Goal: Contribute content: Contribute content

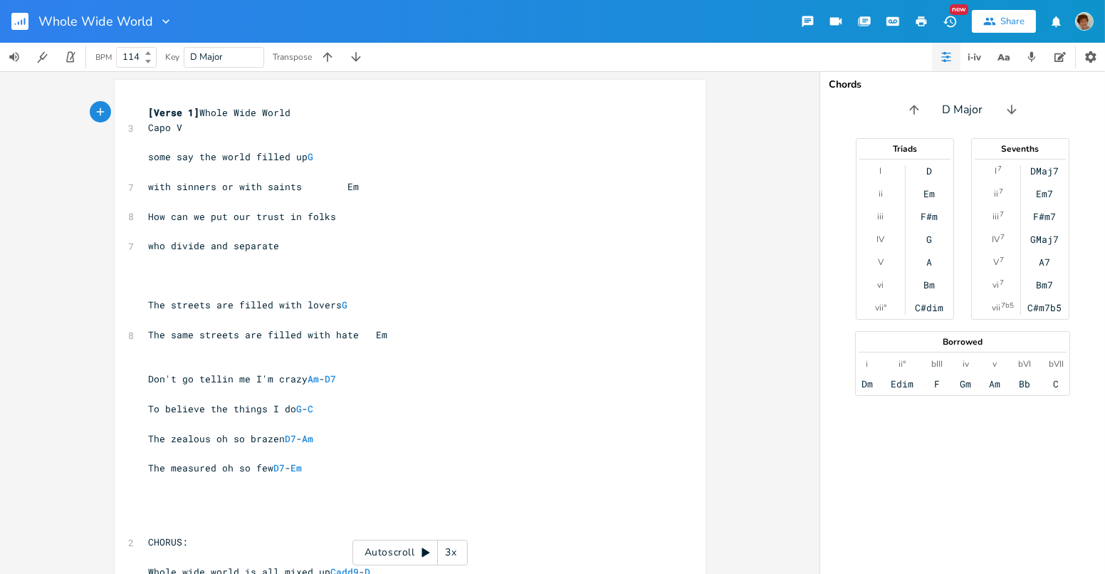
click at [301, 155] on span "some say the world filled up G" at bounding box center [231, 156] width 165 height 13
type textarea "THAT WE"
type textarea "that we are sinners"
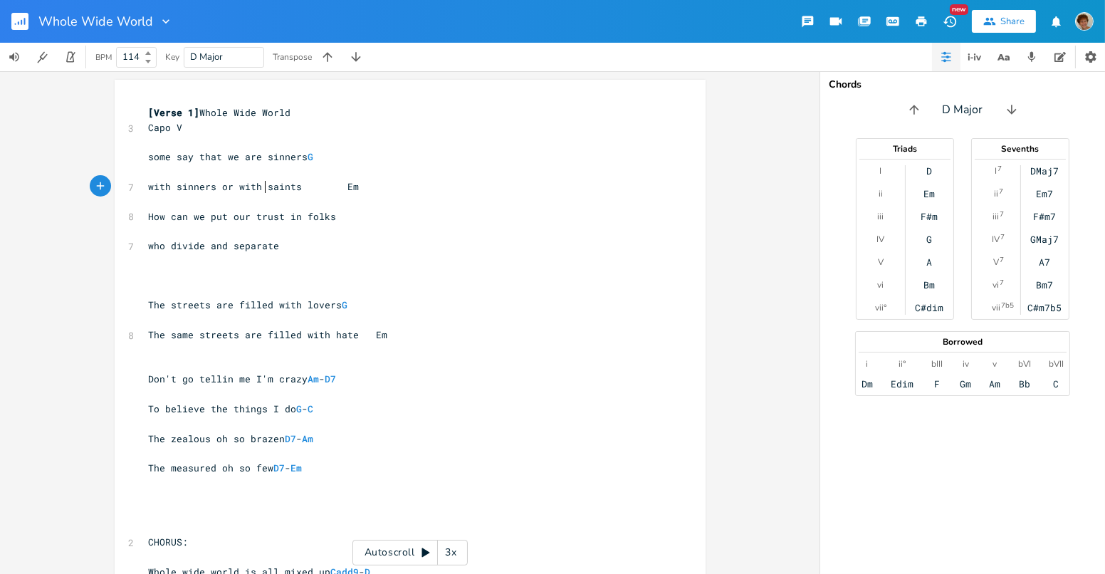
click at [261, 179] on pre "with sinners or with saints Em" at bounding box center [403, 186] width 514 height 15
type textarea "in a world where they are"
click at [333, 217] on pre "How can we put our trust in folks" at bounding box center [403, 216] width 514 height 15
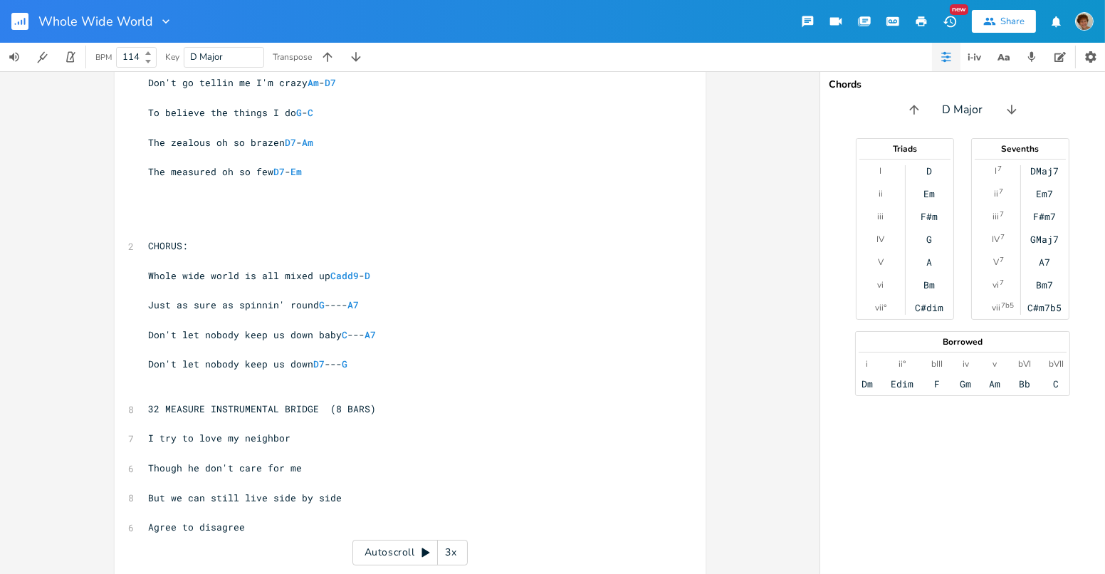
scroll to position [300, 0]
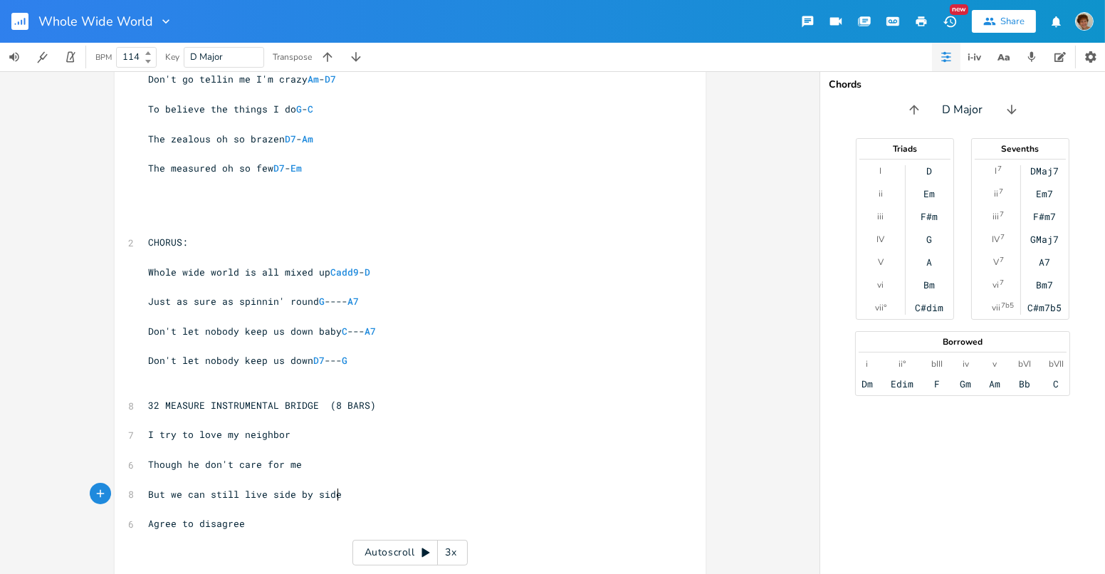
click at [373, 496] on pre "But we can still live side by side" at bounding box center [403, 494] width 514 height 15
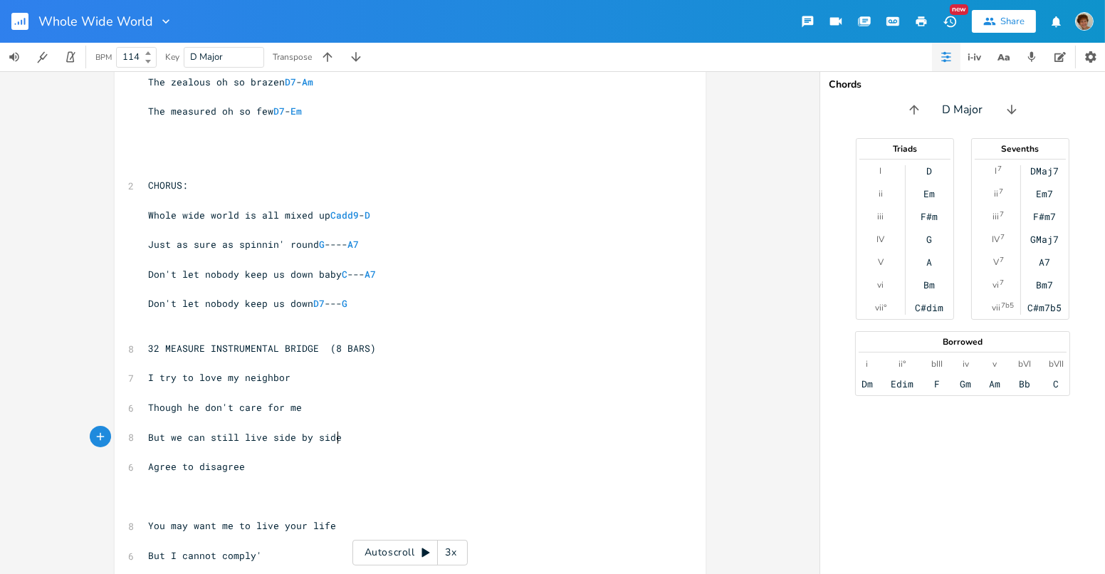
scroll to position [358, 0]
click at [336, 431] on pre "But we can still live side by side" at bounding box center [403, 436] width 514 height 15
type textarea "I"
type textarea "But we can still be neighbor'"
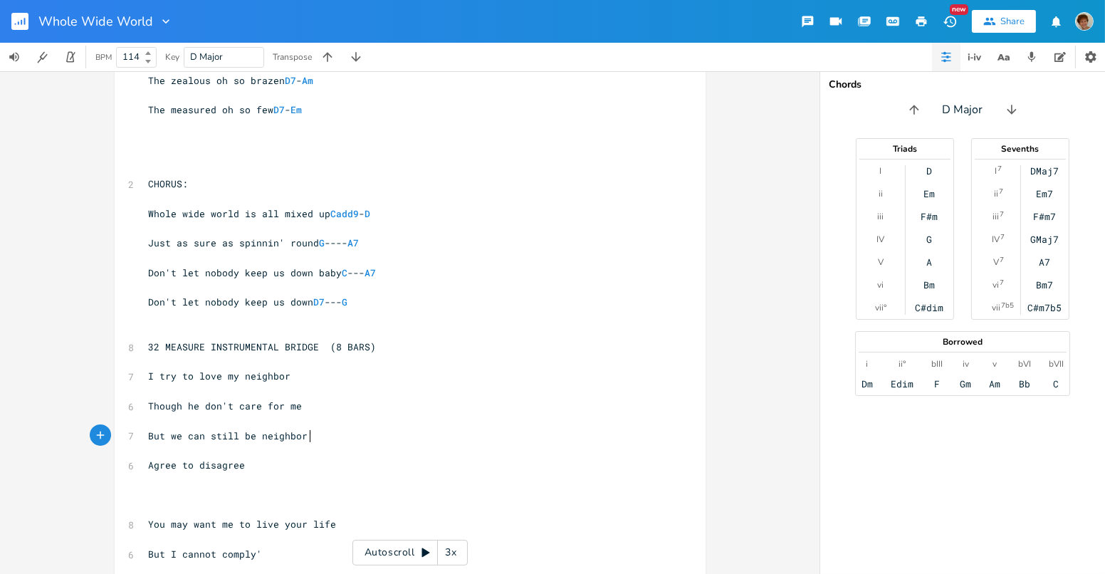
scroll to position [0, 120]
type textarea "s"
click at [151, 462] on span "Agree to disagree" at bounding box center [197, 465] width 97 height 13
type textarea "and a"
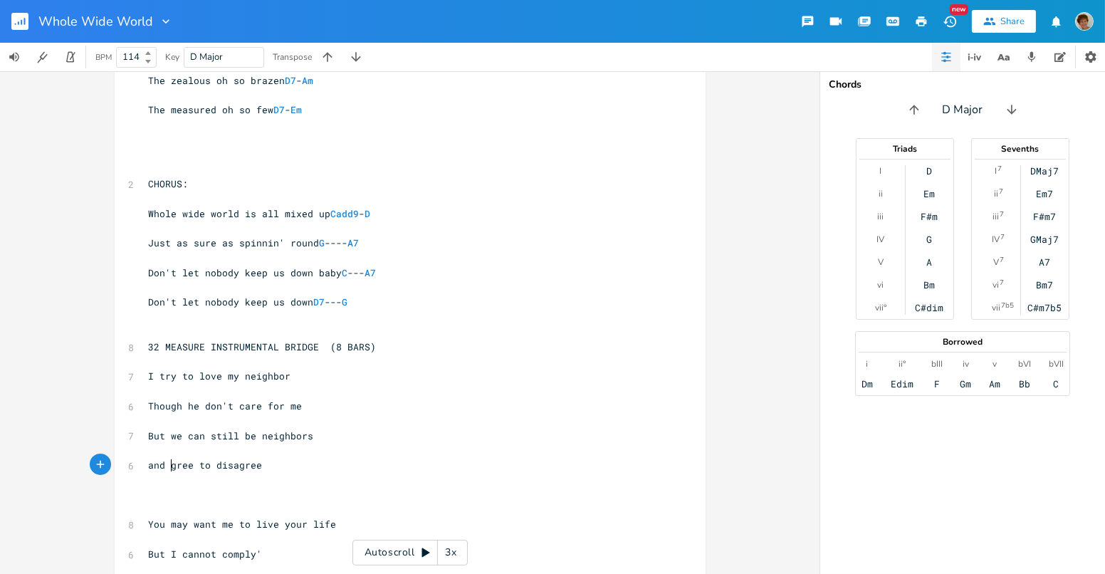
scroll to position [0, 22]
click at [314, 438] on pre "But we can still be neighbors" at bounding box center [403, 436] width 514 height 15
type textarea "men"
type textarea "d fences"
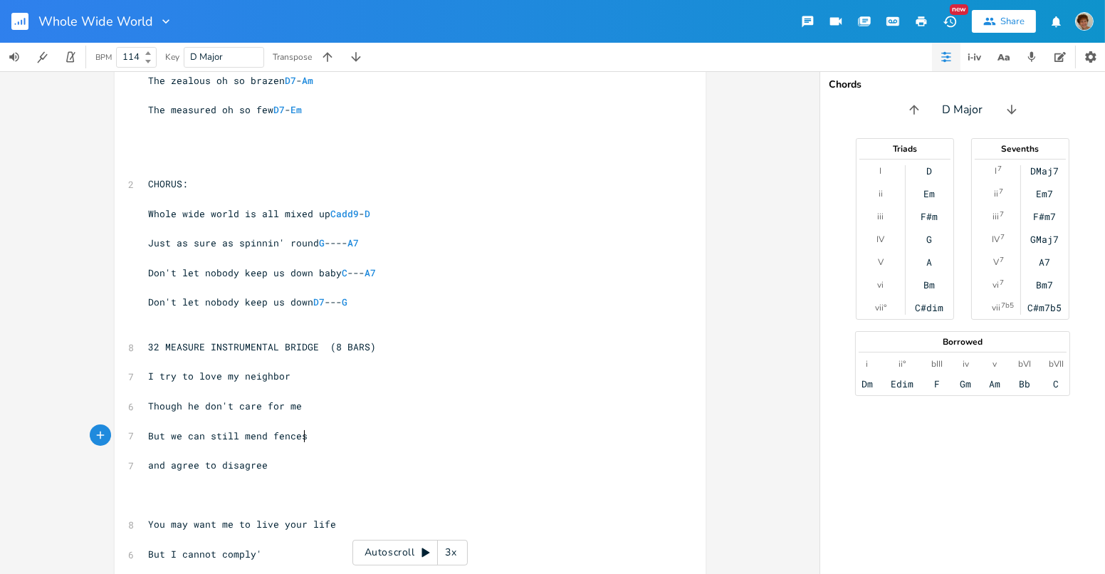
click at [241, 269] on span "Don't let nobody keep us down baby C --- A7" at bounding box center [263, 272] width 228 height 13
type textarea "We can't let"
type textarea "not let them"
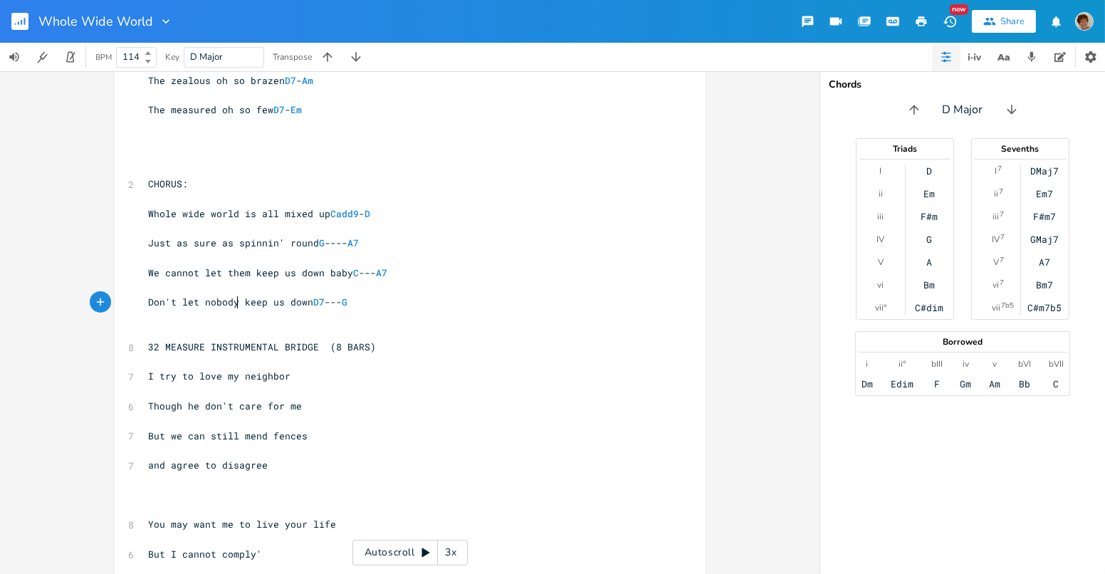
click at [235, 303] on span "Don't let nobody keep us down D7 --- G" at bounding box center [248, 302] width 199 height 13
type textarea "Cannot let us"
type textarea "them"
click at [434, 345] on pre "32 MEASURE INSTRUMENTAL BRIDGE (8 BARS)" at bounding box center [403, 347] width 514 height 15
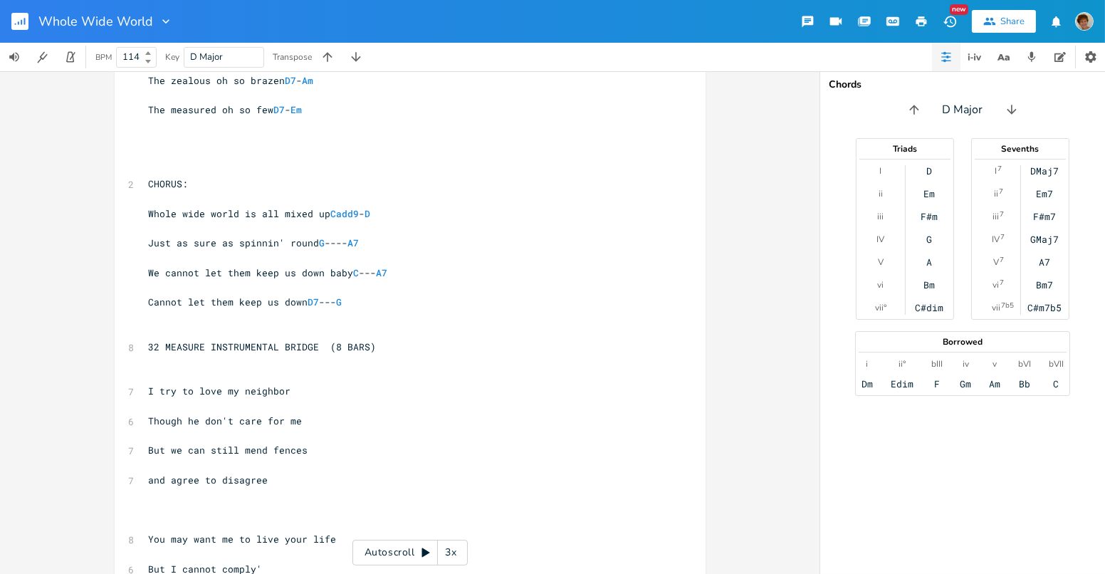
drag, startPoint x: 811, startPoint y: 303, endPoint x: 815, endPoint y: 345, distance: 43.0
click at [815, 345] on div "xxxxxxxxxx [Verse 1] Whole Wide World 3 Capo V ​ some say that we are sinners G…" at bounding box center [410, 322] width 820 height 503
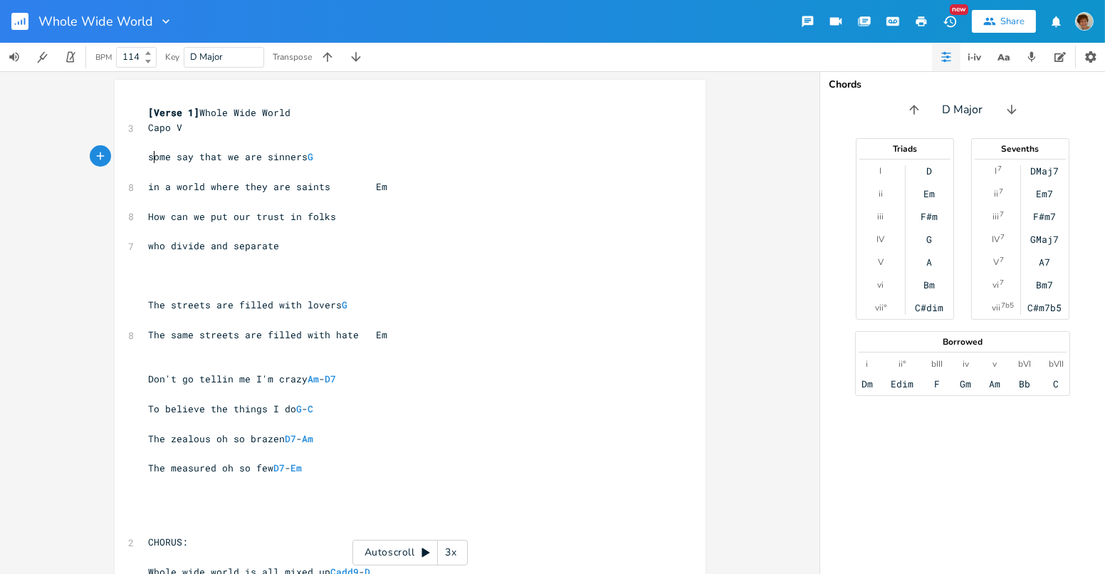
scroll to position [0, 0]
click at [150, 156] on span "some say that we are sinners G" at bounding box center [231, 156] width 165 height 13
type textarea "S"
click at [276, 246] on pre "who divide and separate" at bounding box center [403, 246] width 514 height 15
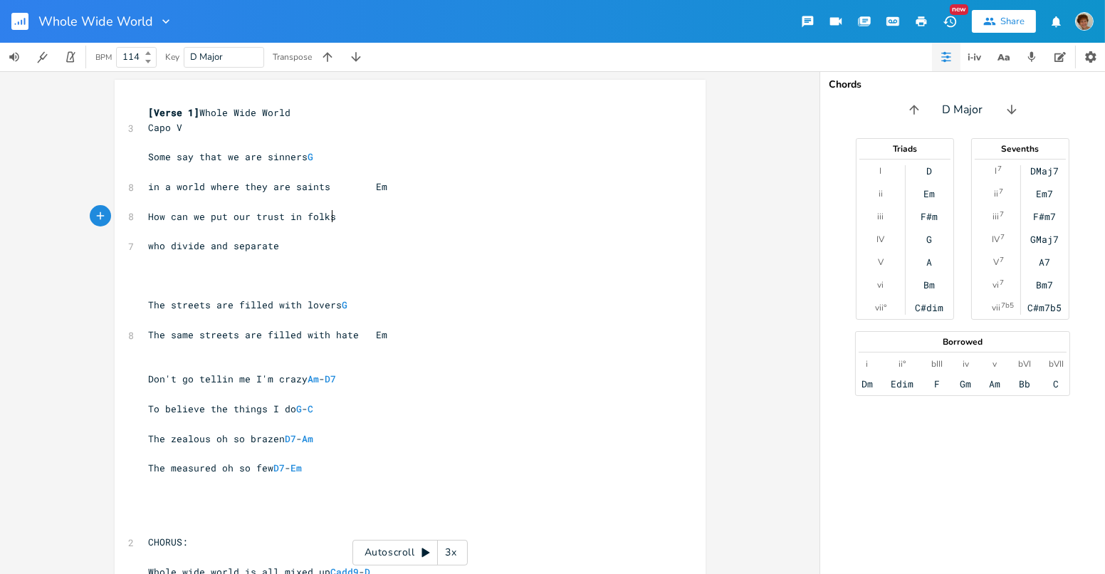
click at [330, 215] on pre "How can we put our trust in folks" at bounding box center [403, 216] width 514 height 15
type textarea "those"
click at [277, 241] on pre "who divide and separate" at bounding box center [403, 246] width 514 height 15
click at [229, 245] on span "who divide and separate" at bounding box center [214, 245] width 131 height 13
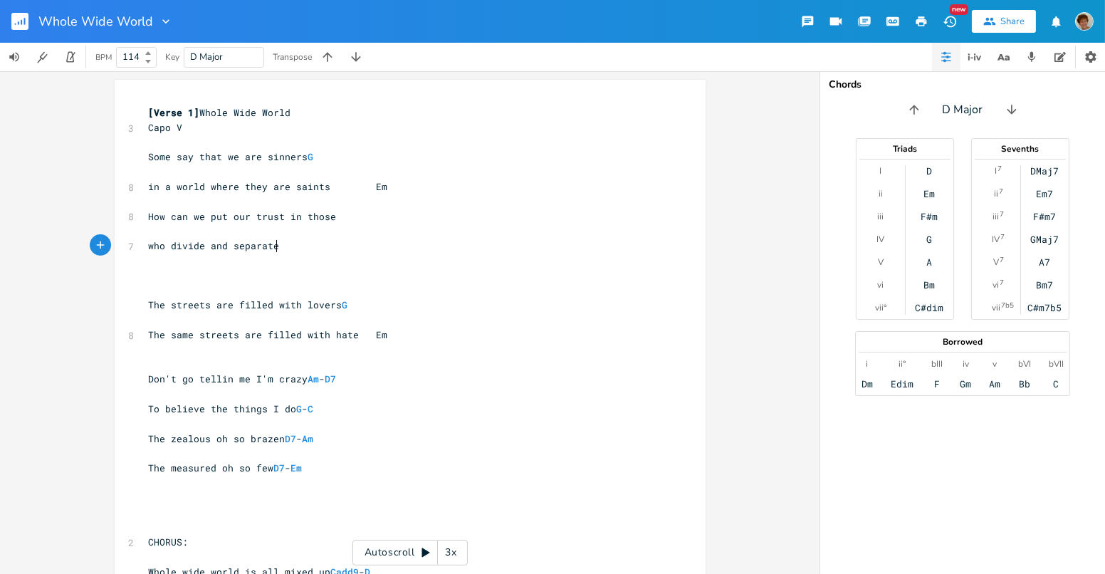
click at [274, 241] on pre "who divide and separate" at bounding box center [403, 246] width 514 height 15
click at [273, 240] on pre "who divide and separate" at bounding box center [403, 246] width 514 height 15
type textarea "Whose"
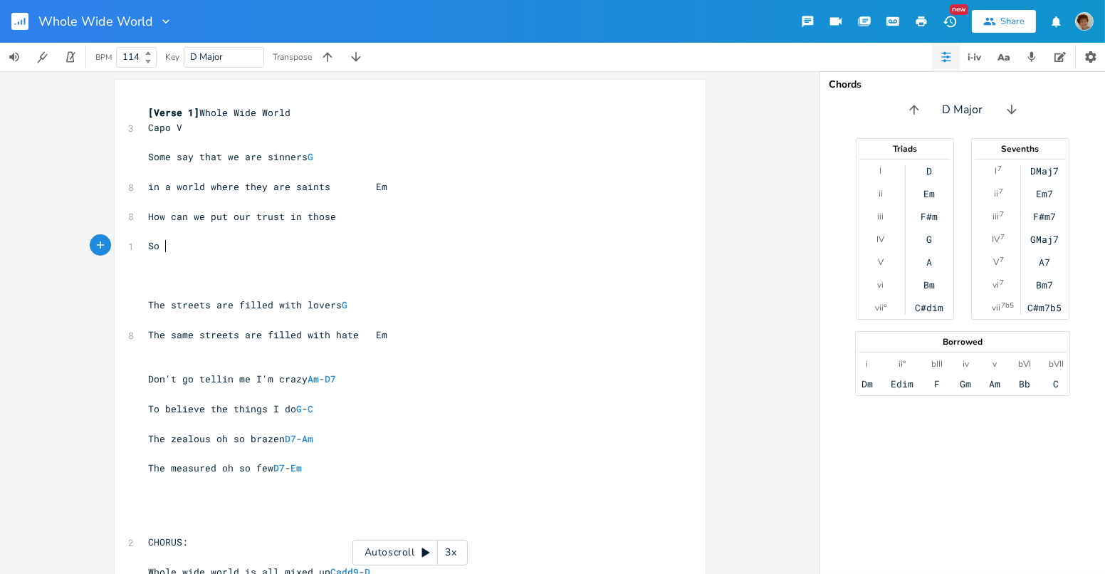
type textarea "So p"
type textarea "blinded by their hate"
click at [330, 220] on pre "How can we put our trust in those" at bounding box center [403, 216] width 514 height 15
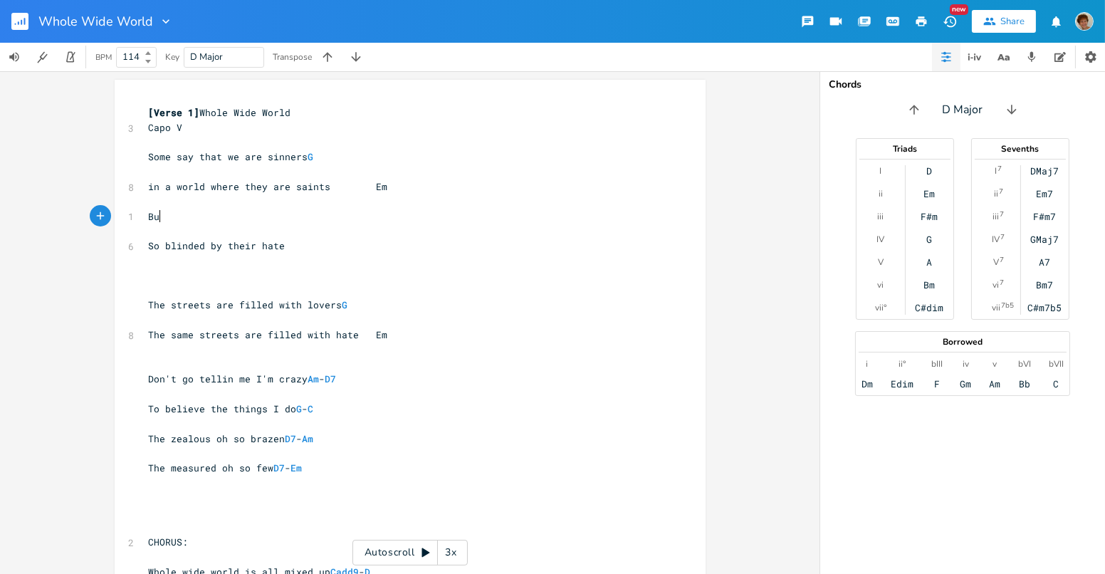
type textarea "But"
type textarea "They say that they must choose for us"
drag, startPoint x: 283, startPoint y: 250, endPoint x: 289, endPoint y: 239, distance: 12.7
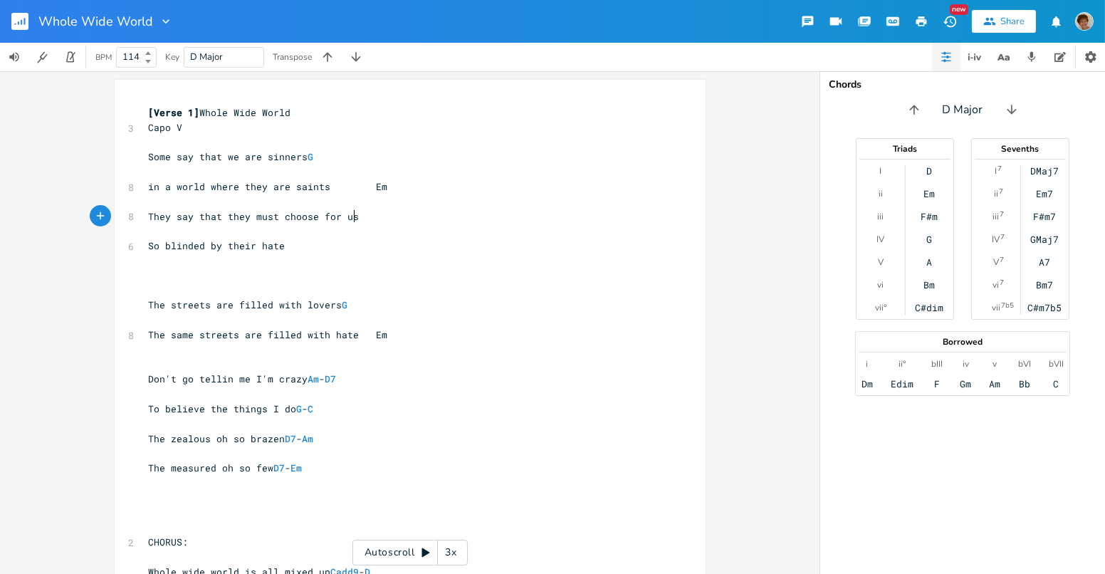
click at [288, 240] on pre "So blinded by their hate" at bounding box center [403, 246] width 514 height 15
type textarea "They're breaking down our gates"
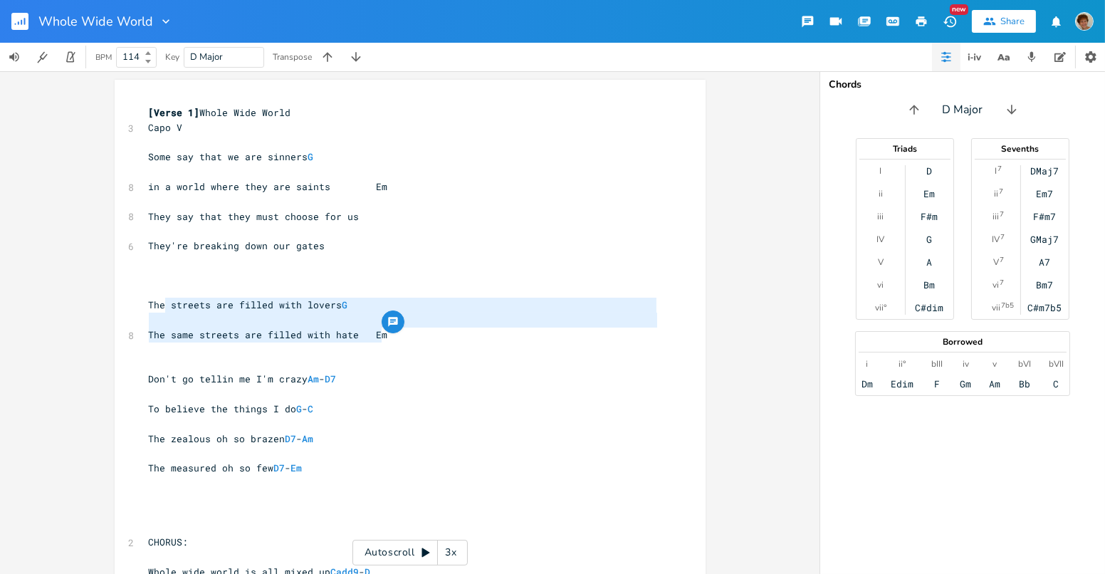
type textarea "The streets are filled with lovers G The same streets are filled with hate Em"
drag, startPoint x: 395, startPoint y: 338, endPoint x: 145, endPoint y: 309, distance: 251.6
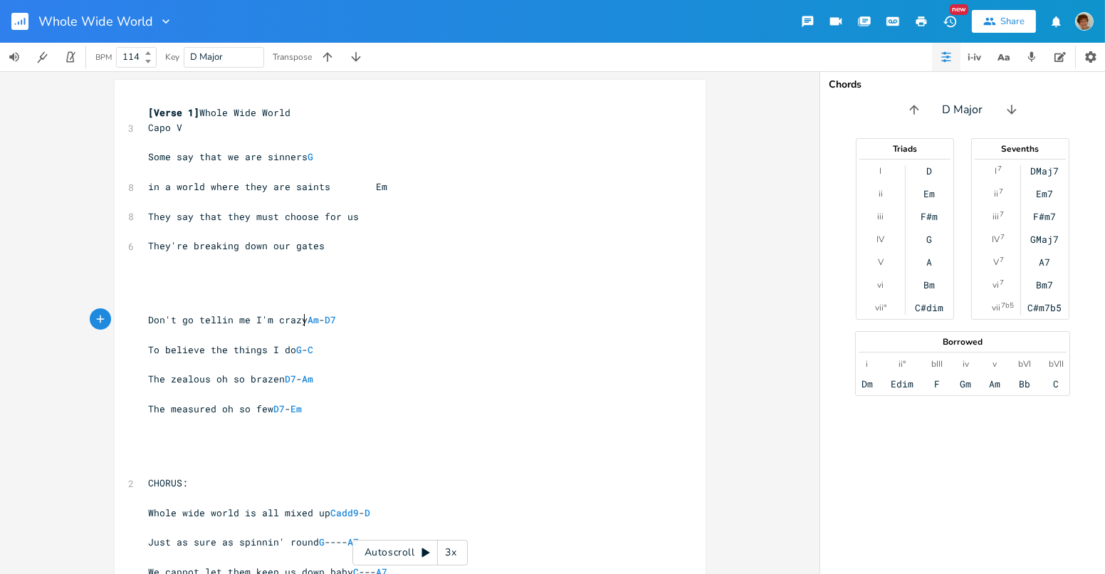
click at [301, 318] on span "Don't go tellin me I'm crazy Am - D7" at bounding box center [243, 319] width 188 height 13
type textarea "to give up"
click at [291, 347] on span "To believe the things I do G - C" at bounding box center [231, 349] width 165 height 13
type textarea "What my conse"
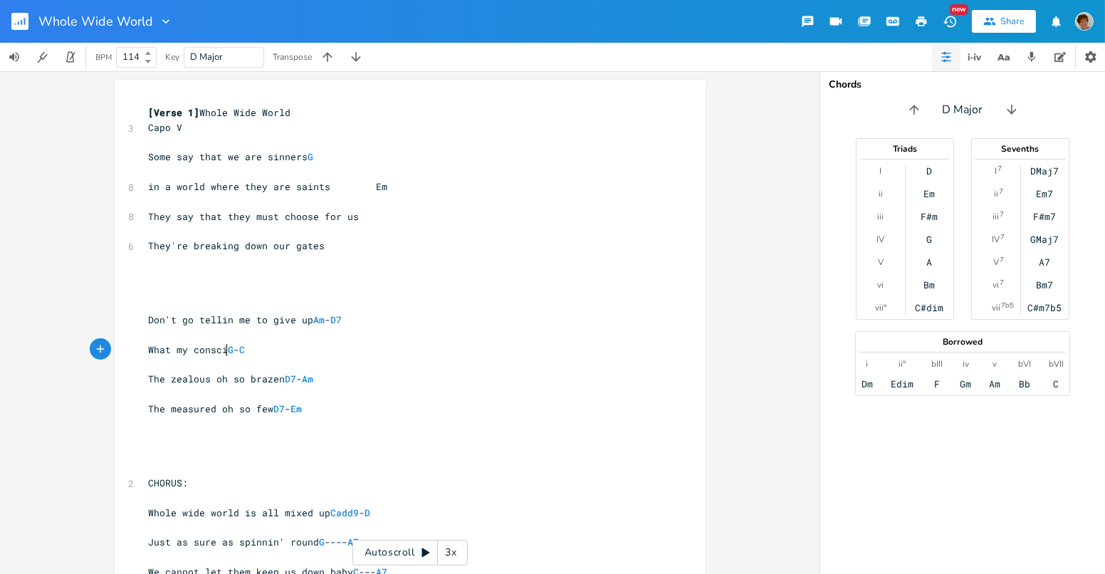
type textarea "cine"
type textarea "ence"
type textarea "ience"
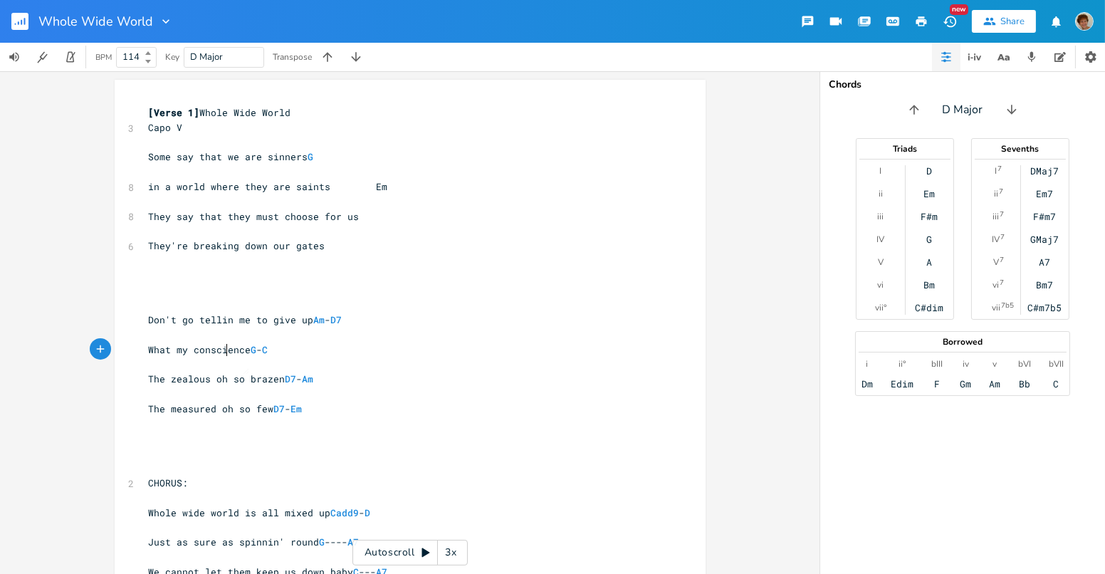
scroll to position [0, 0]
type textarea "The measured oh so few D7 - Em"
drag, startPoint x: 224, startPoint y: 354, endPoint x: 489, endPoint y: 400, distance: 268.3
click at [489, 402] on pre "The measured oh so few D7 - Em" at bounding box center [403, 409] width 514 height 15
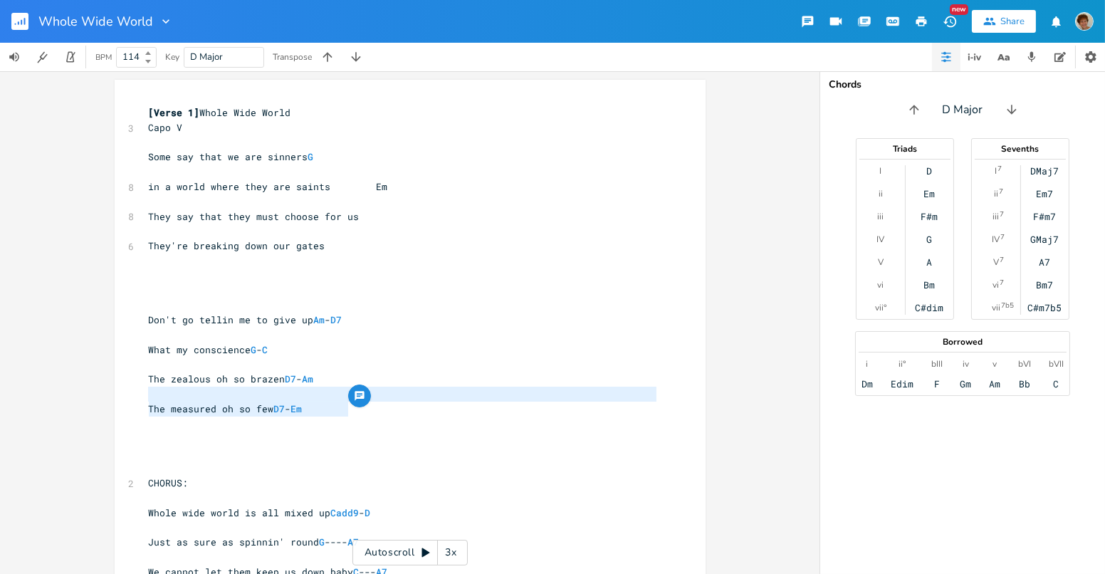
drag, startPoint x: 249, startPoint y: 350, endPoint x: 267, endPoint y: 336, distance: 22.4
click at [255, 344] on span "What my conscience G - C" at bounding box center [209, 349] width 120 height 13
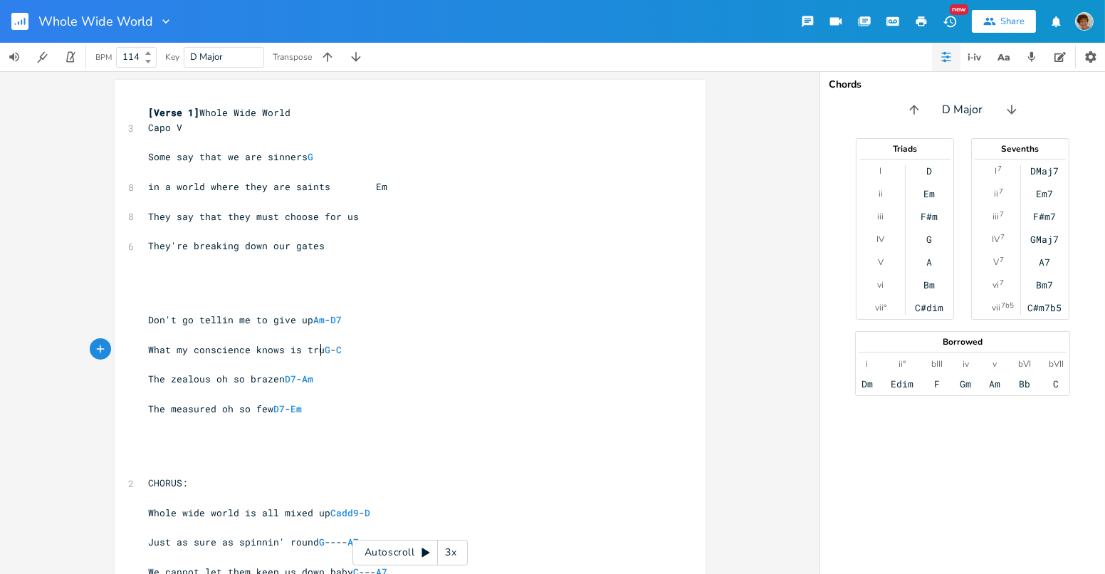
type textarea "knows is true"
click at [273, 214] on span "They say that they must choose for us" at bounding box center [254, 216] width 211 height 13
type textarea "will"
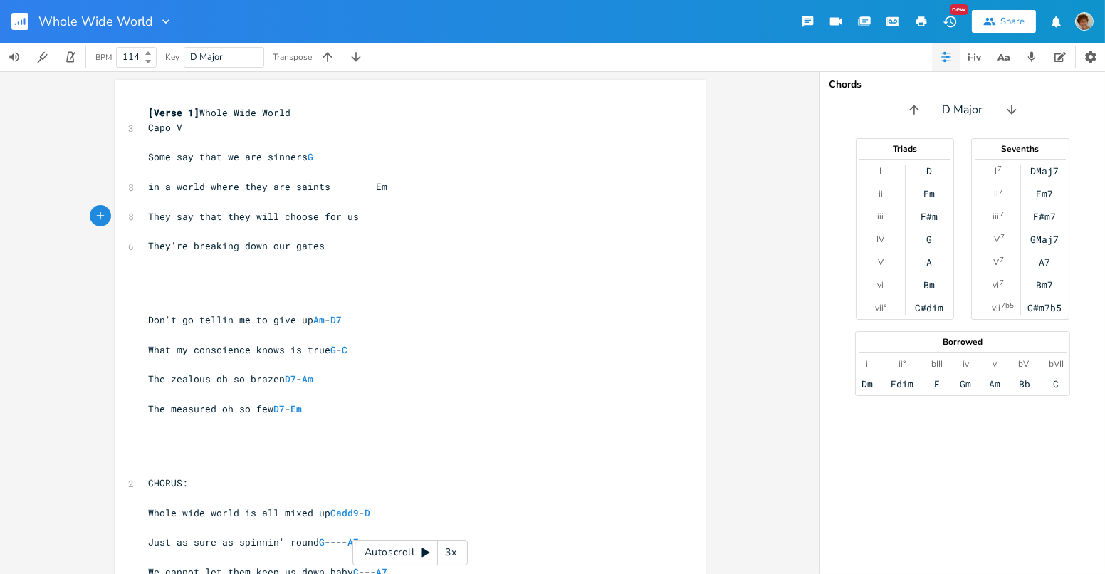
drag, startPoint x: 353, startPoint y: 215, endPoint x: 356, endPoint y: 207, distance: 8.3
click at [353, 211] on pre "They say that they will choose for us" at bounding box center [403, 216] width 514 height 15
type textarea "claim we are no =t"
type textarea "t worthy"
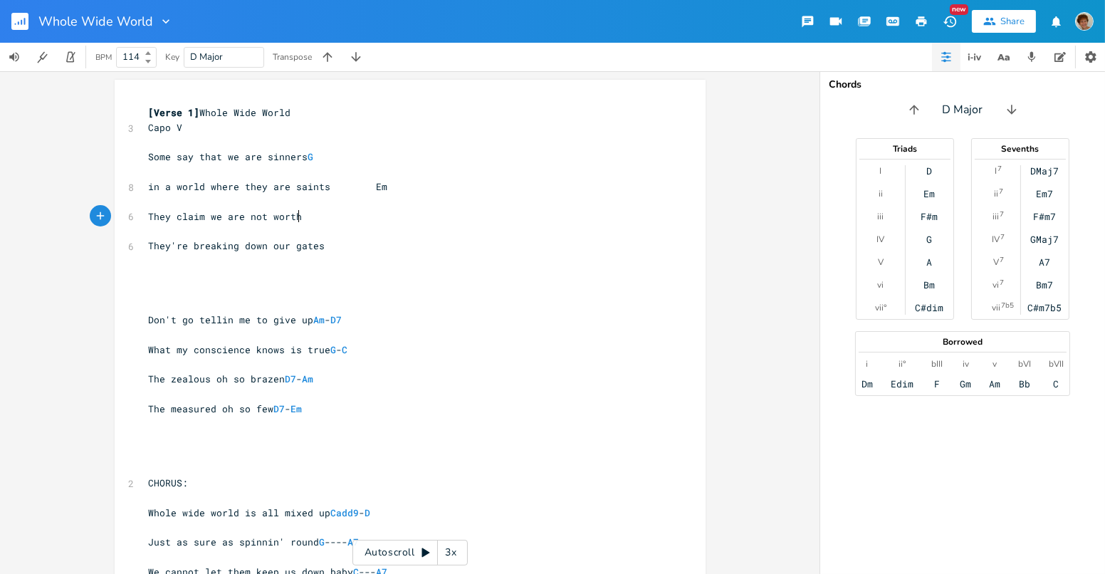
scroll to position [0, 35]
click at [150, 239] on pre "They're breaking down our gates" at bounding box center [403, 246] width 514 height 15
click at [150, 239] on span "They're breaking down our gates" at bounding box center [237, 245] width 177 height 13
type textarea "And th"
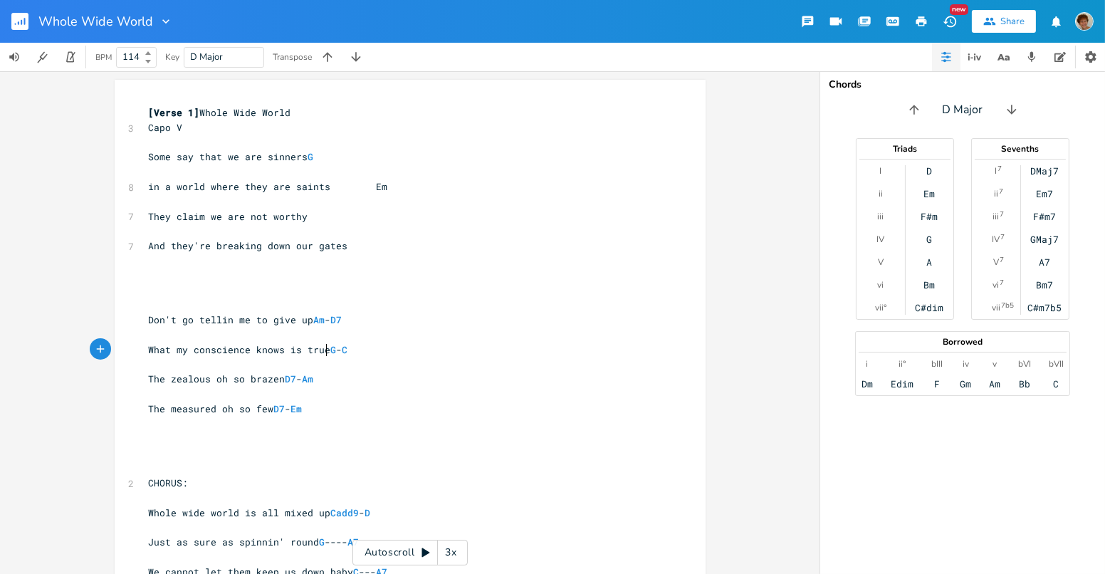
click at [324, 343] on pre "What my conscience knows is true G - C" at bounding box center [403, 350] width 514 height 15
type textarea "All my liberties for you"
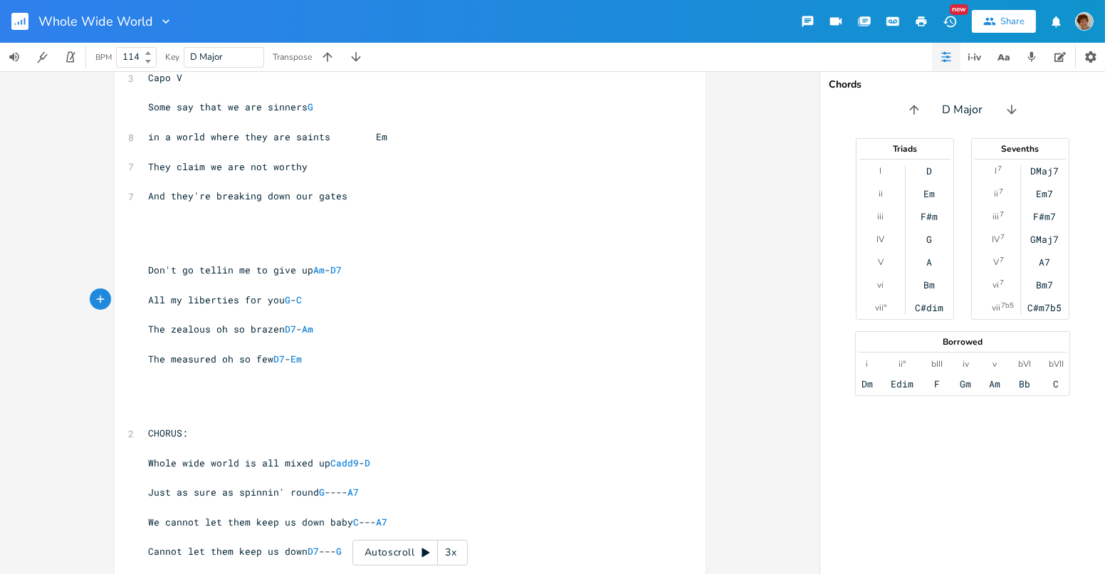
scroll to position [56, 0]
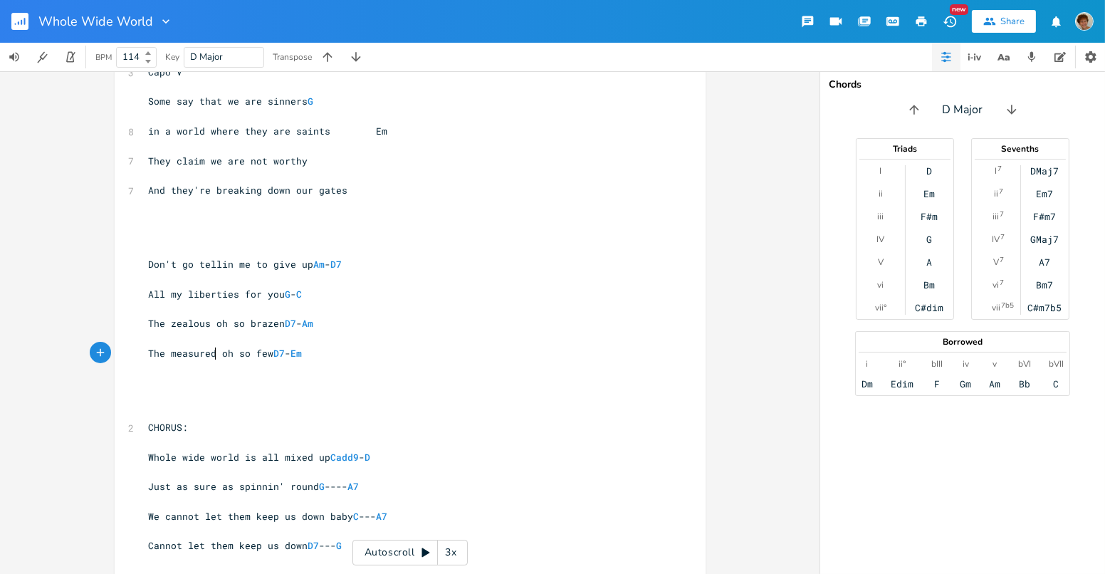
click at [212, 350] on span "The measured oh so few D7 - Em" at bounding box center [226, 353] width 154 height 13
drag, startPoint x: 270, startPoint y: 348, endPoint x: 273, endPoint y: 340, distance: 7.7
click at [269, 346] on pre "The measured oh so few D7 - Em" at bounding box center [403, 353] width 514 height 15
type textarea "The measured oh so few"
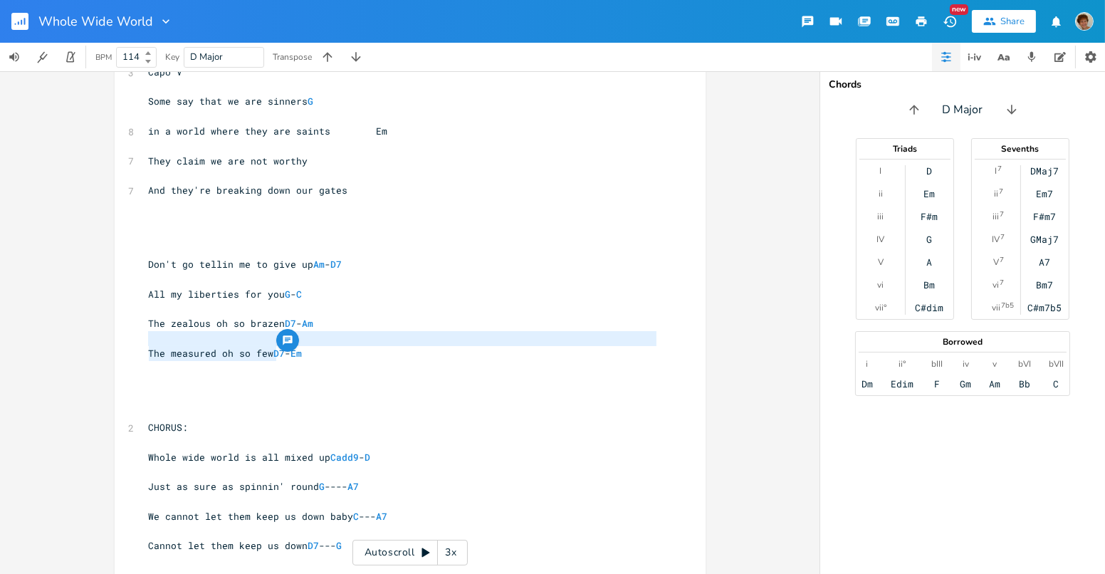
click at [487, 393] on pre "​" at bounding box center [403, 397] width 514 height 15
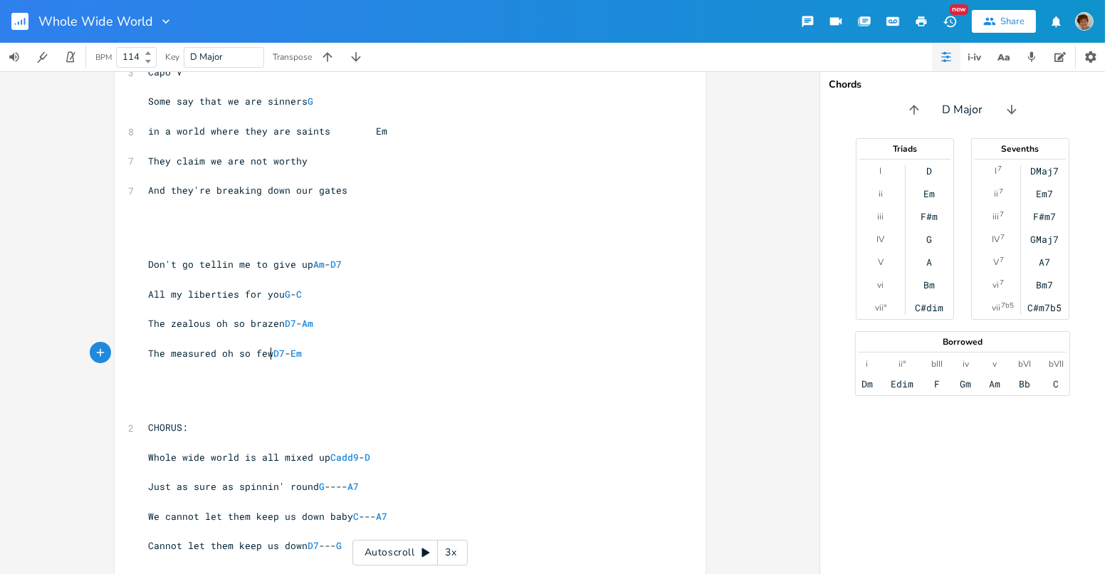
click at [268, 350] on span "The measured oh so few D7 - Em" at bounding box center [226, 353] width 154 height 13
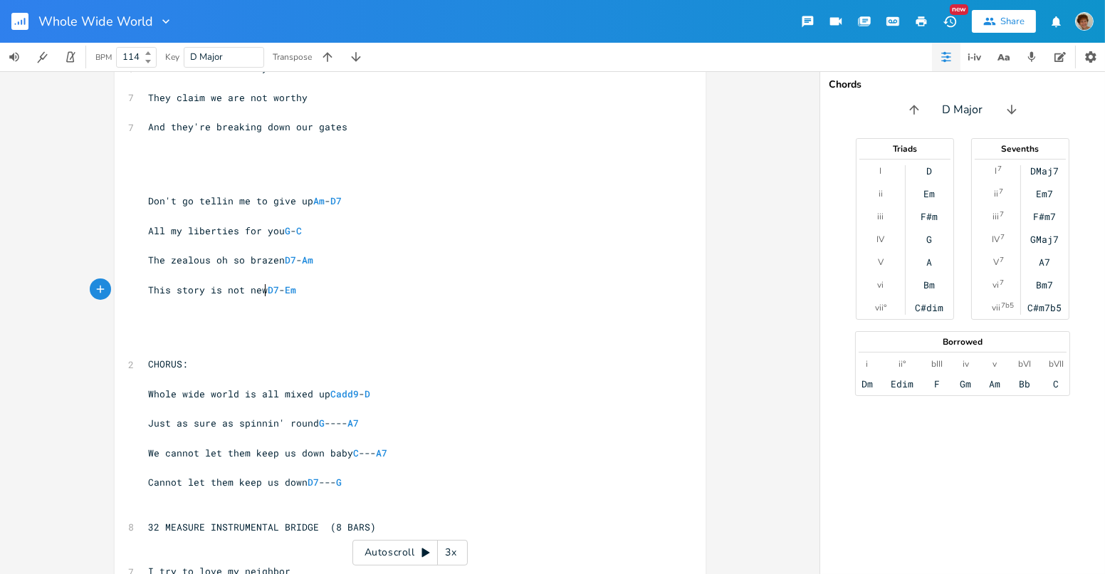
scroll to position [171, 0]
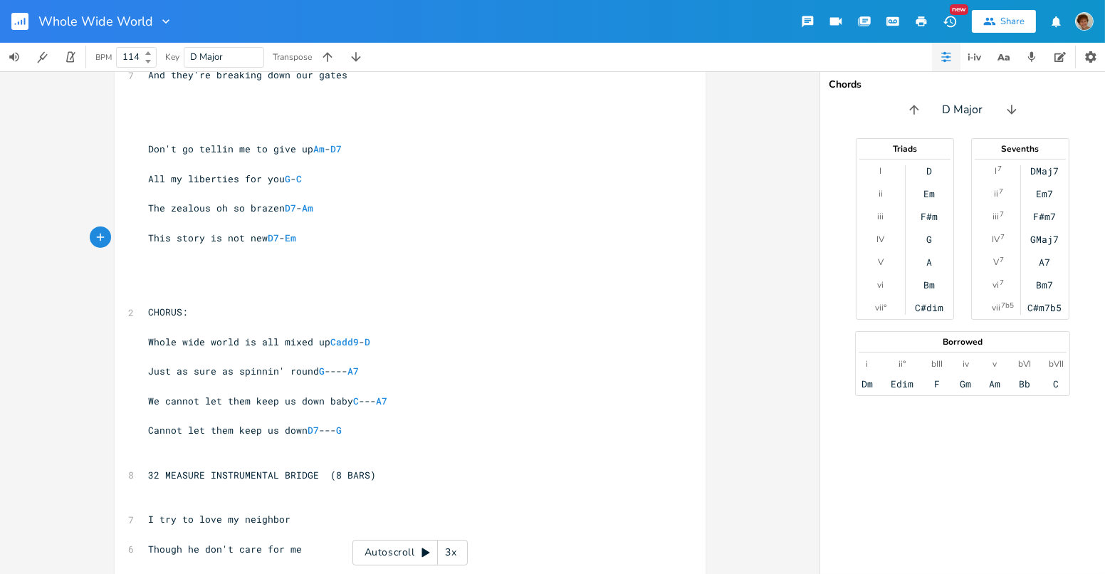
type textarea "is story is not new"
drag, startPoint x: 809, startPoint y: 283, endPoint x: 808, endPoint y: 308, distance: 24.9
click at [808, 308] on div "is story is not new x [Verse 1] Whole Wide World 3 Capo V ​ Some say that we ar…" at bounding box center [410, 322] width 820 height 503
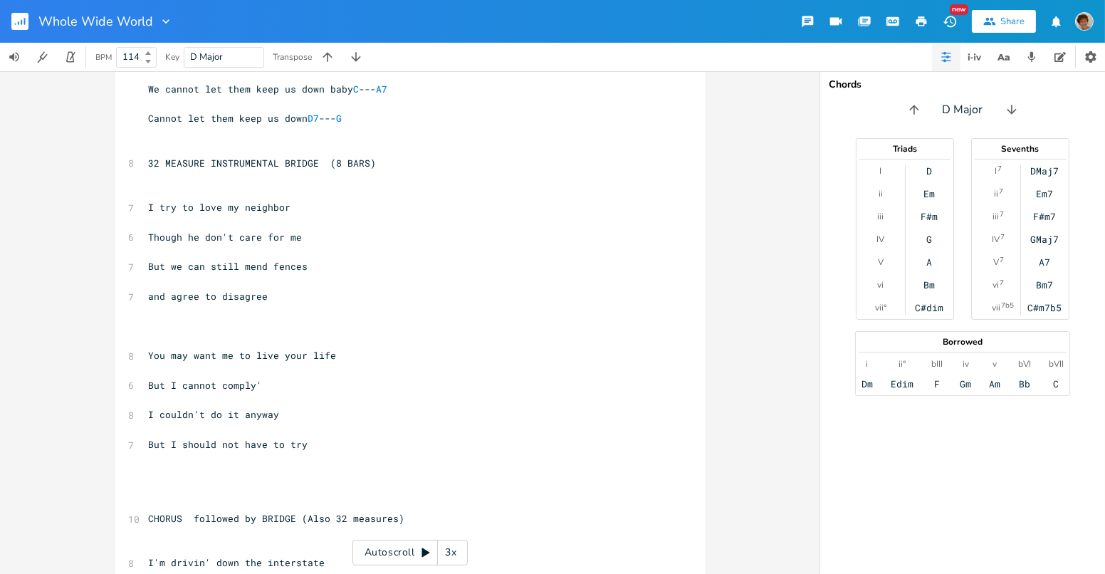
scroll to position [484, 0]
drag, startPoint x: 811, startPoint y: 284, endPoint x: 808, endPoint y: 320, distance: 35.7
click at [813, 336] on div "is story is not new x [Verse 1] Whole Wide World 3 Capo V ​ Some say that we ar…" at bounding box center [410, 322] width 820 height 503
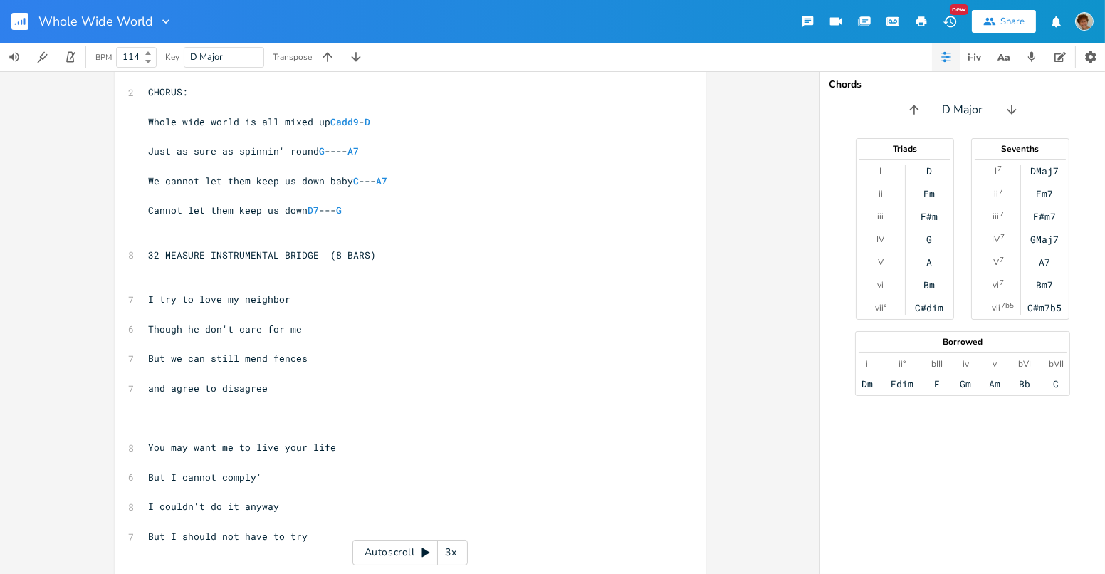
scroll to position [377, 0]
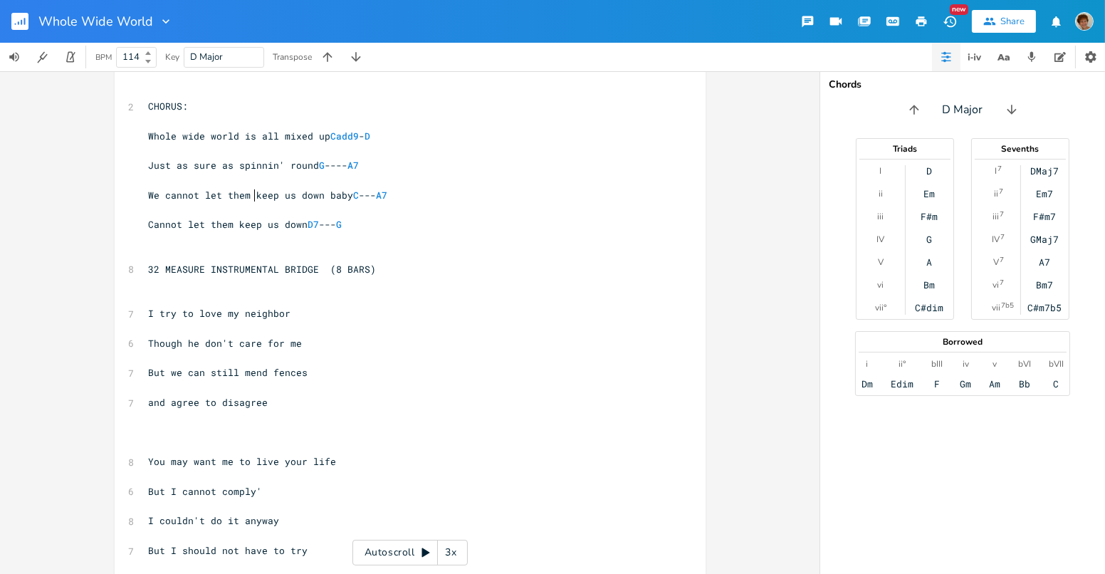
click at [249, 192] on span "We cannot let them keep us down baby C --- A7" at bounding box center [268, 195] width 239 height 13
type textarea "You're never goin to"
click at [233, 220] on span "Cannot let them keep us down D7 --- G" at bounding box center [246, 224] width 194 height 13
type textarea "You're never goin to"
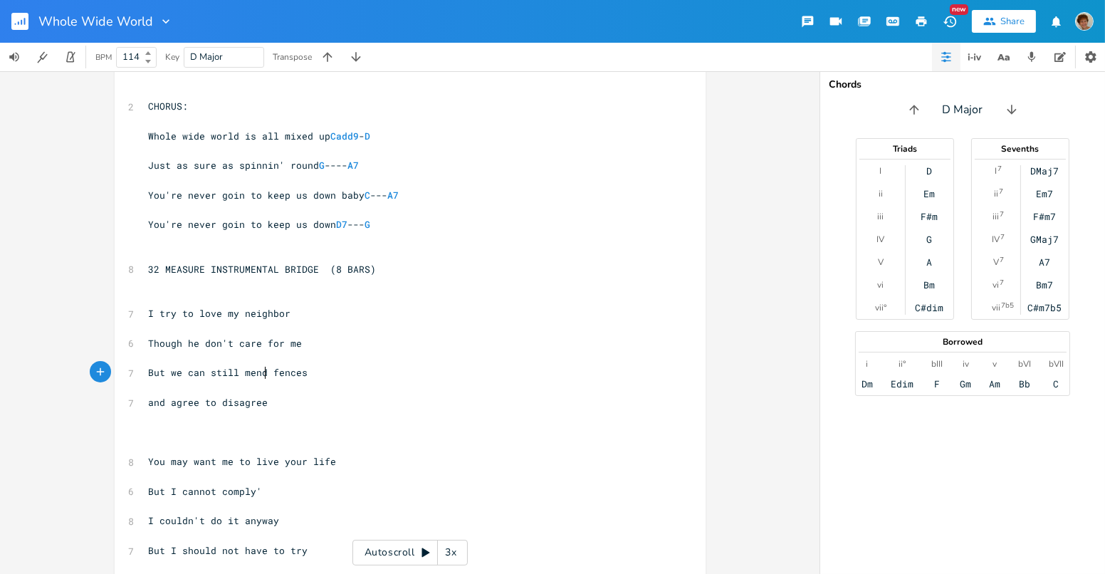
click at [261, 368] on span "But we can still mend fences" at bounding box center [229, 372] width 160 height 13
type textarea "share"
click at [239, 365] on pre "But we can still share fences" at bounding box center [403, 372] width 514 height 15
drag, startPoint x: 240, startPoint y: 372, endPoint x: 296, endPoint y: 359, distance: 57.0
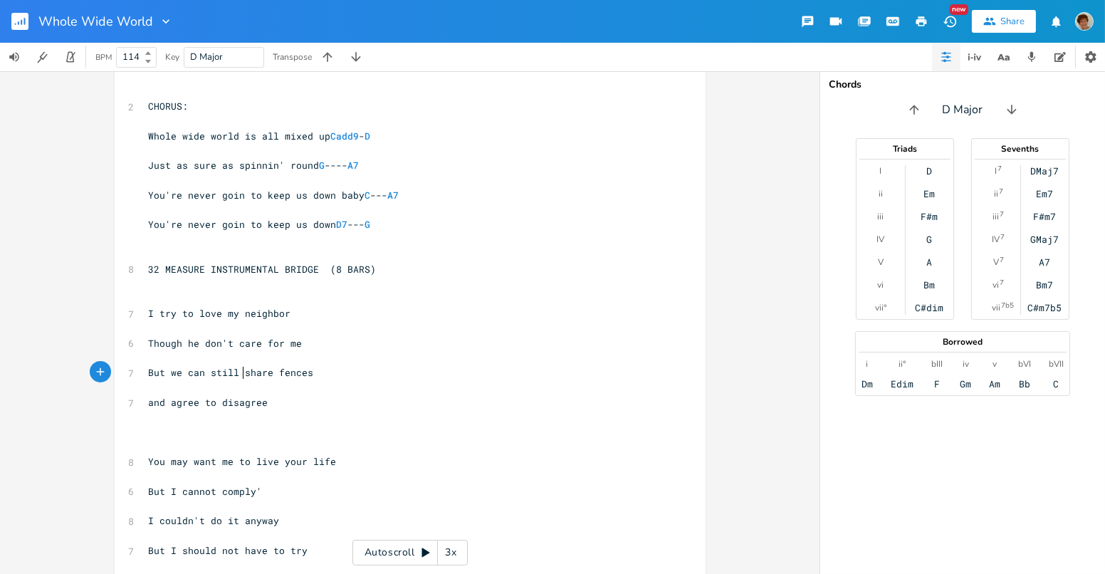
click at [242, 370] on span "But we can still share fences" at bounding box center [231, 372] width 165 height 13
type textarea "s"
type textarea "people can"
drag, startPoint x: 162, startPoint y: 402, endPoint x: 173, endPoint y: 392, distance: 15.1
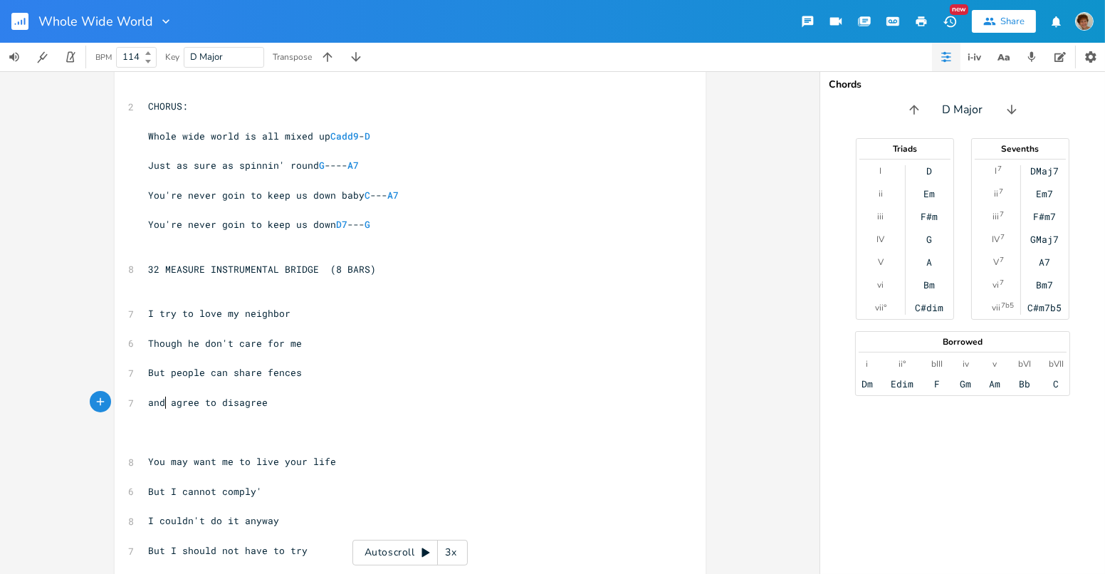
click at [162, 401] on span "and agree to disagree" at bounding box center [209, 402] width 120 height 13
type textarea "who"
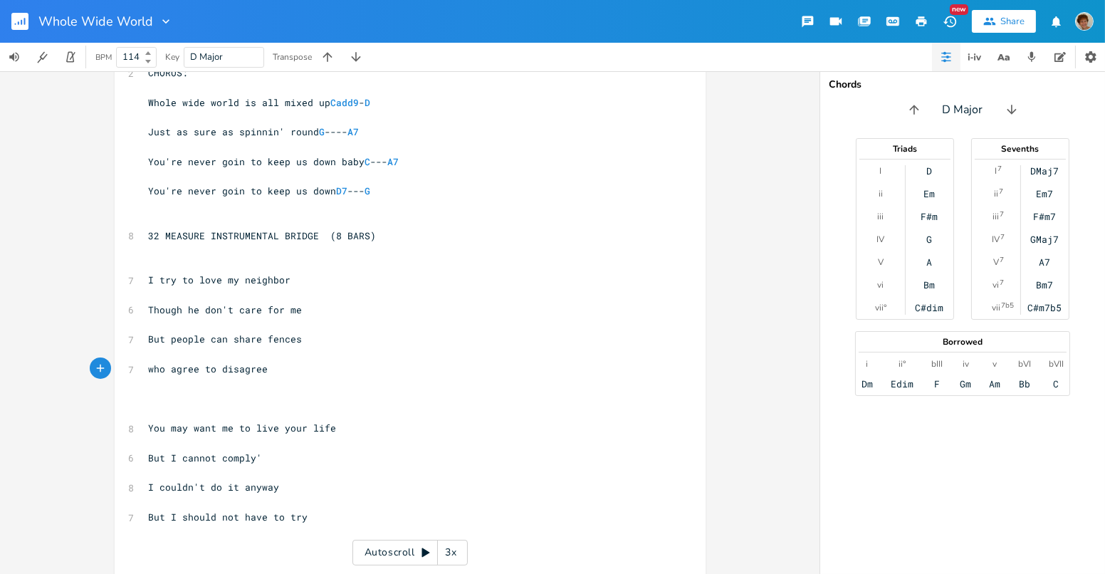
scroll to position [412, 0]
type textarea "sn"
type textarea "and"
drag, startPoint x: 811, startPoint y: 312, endPoint x: 813, endPoint y: 348, distance: 35.6
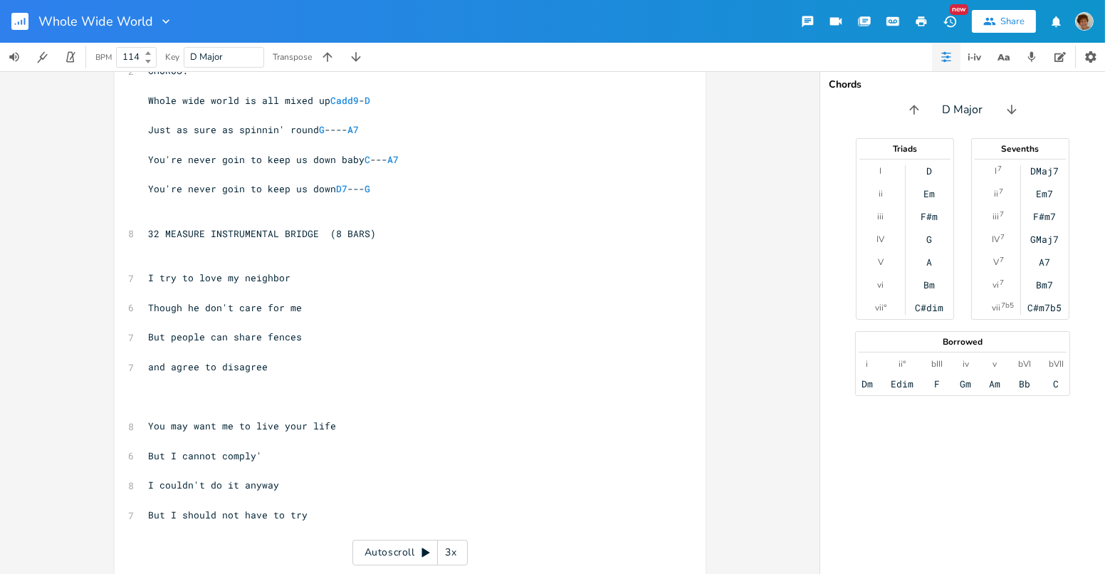
click at [813, 358] on div "and x [Verse 1] Whole Wide World 3 Capo V ​ Some say that we are sinners G ​ 8 …" at bounding box center [410, 322] width 820 height 503
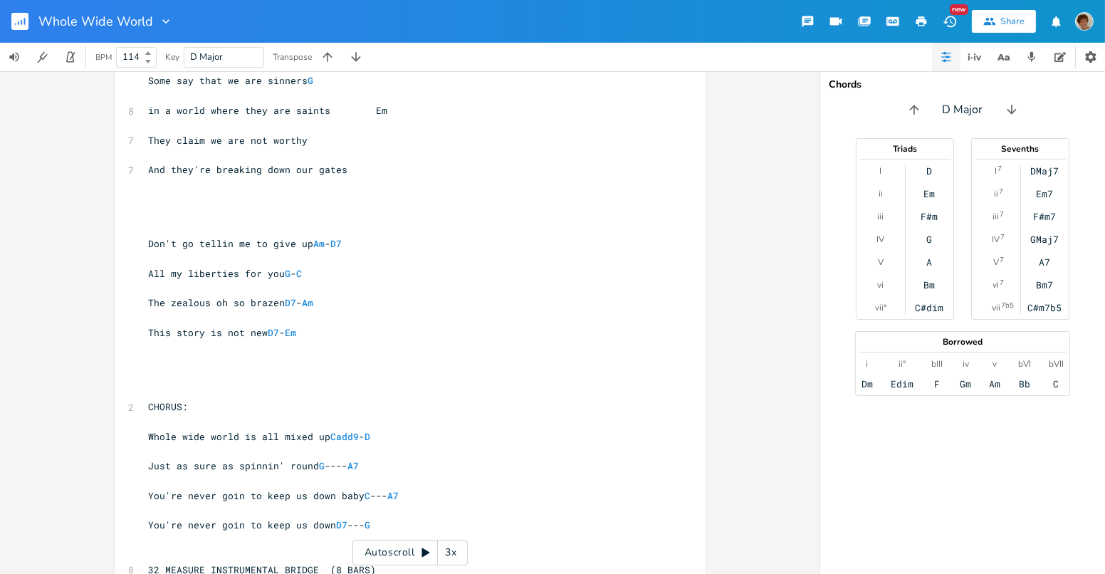
scroll to position [85, 0]
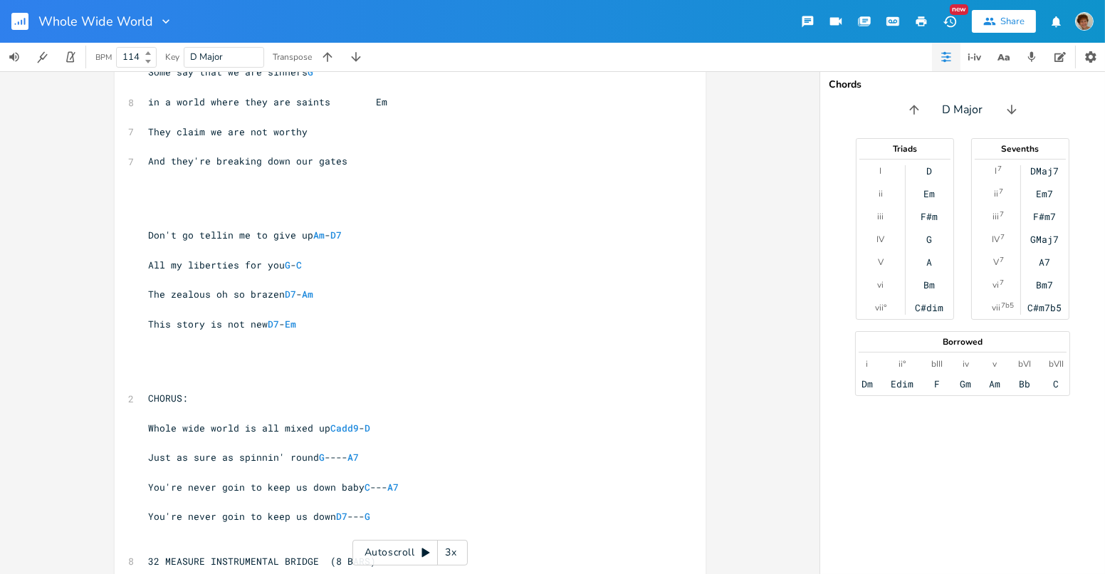
click at [300, 128] on span "They claim we are not worthy" at bounding box center [229, 131] width 160 height 13
type textarea "'re shaking their raised fists at [GEOGRAPHIC_DATA]"
click at [173, 159] on span "And they're breaking down our gates" at bounding box center [248, 161] width 199 height 13
type textarea "T"
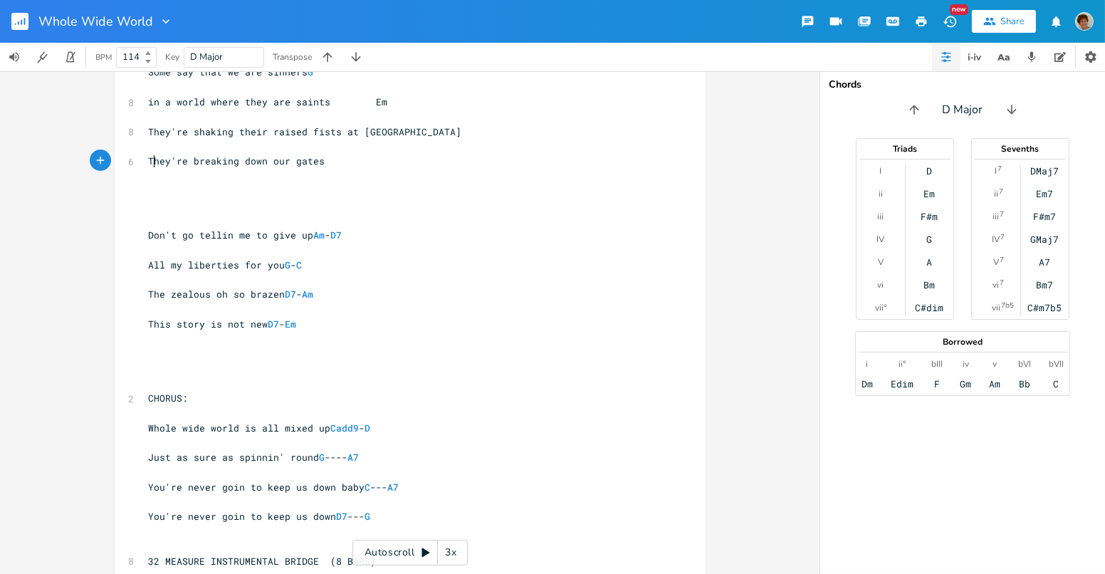
scroll to position [0, 5]
click at [334, 127] on span "They're shaking their raised fists at [GEOGRAPHIC_DATA]" at bounding box center [305, 131] width 313 height 13
type textarea "pointing lies adn"
type textarea "nd guns"
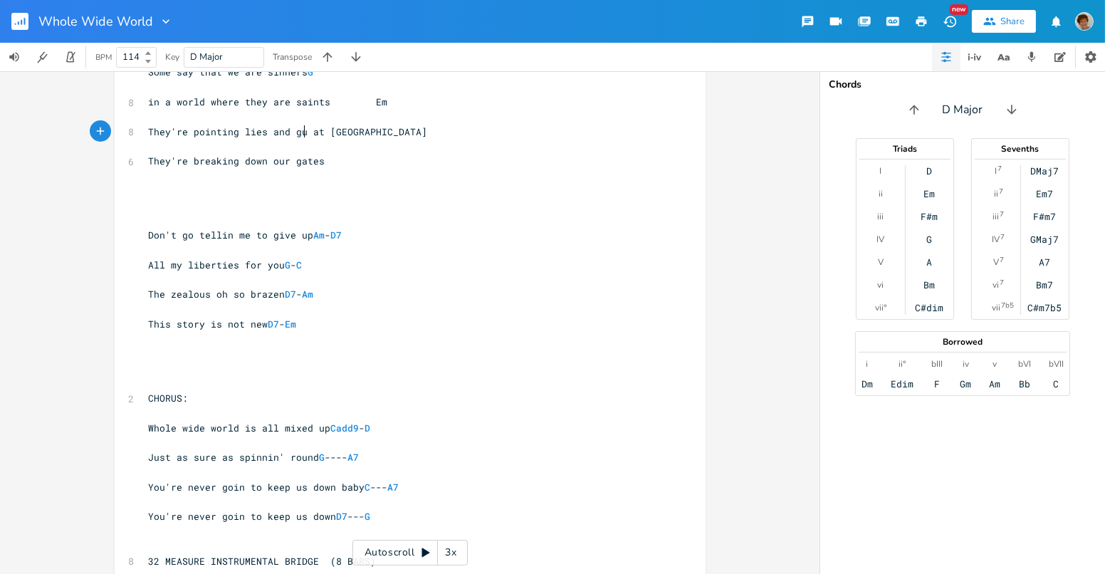
scroll to position [0, 33]
click at [179, 488] on span "You're never goin to keep us down baby C --- A7" at bounding box center [274, 487] width 251 height 13
type textarea "We'll"
click at [247, 486] on span "We'll never goin to keep us down baby C --- A7" at bounding box center [271, 487] width 245 height 13
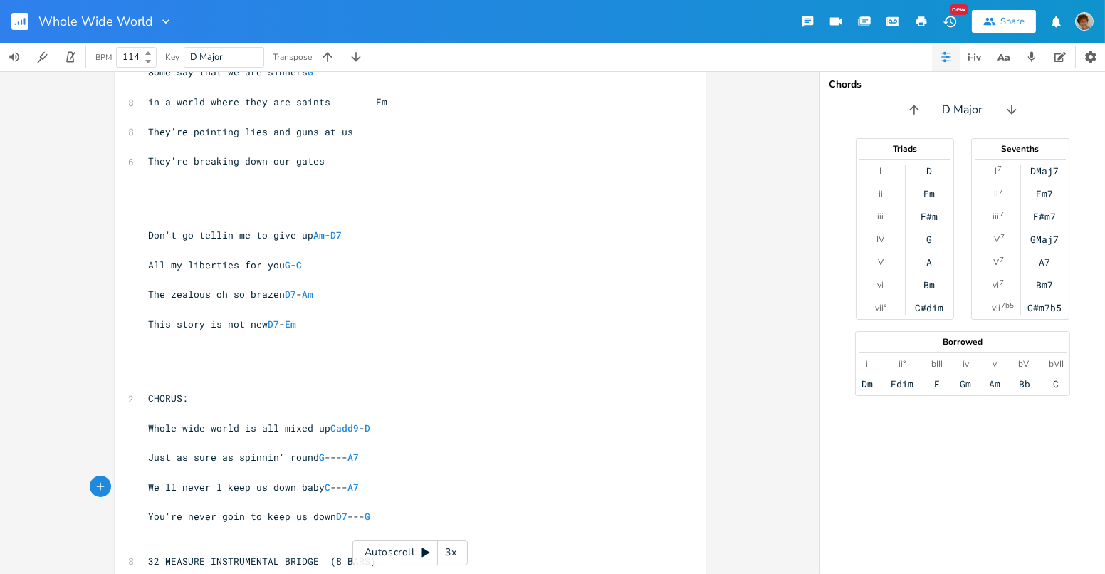
scroll to position [0, 7]
type textarea "lt"
type textarea "et them"
click at [258, 516] on span "You're never goin to keep us down D7 --- G" at bounding box center [260, 516] width 222 height 13
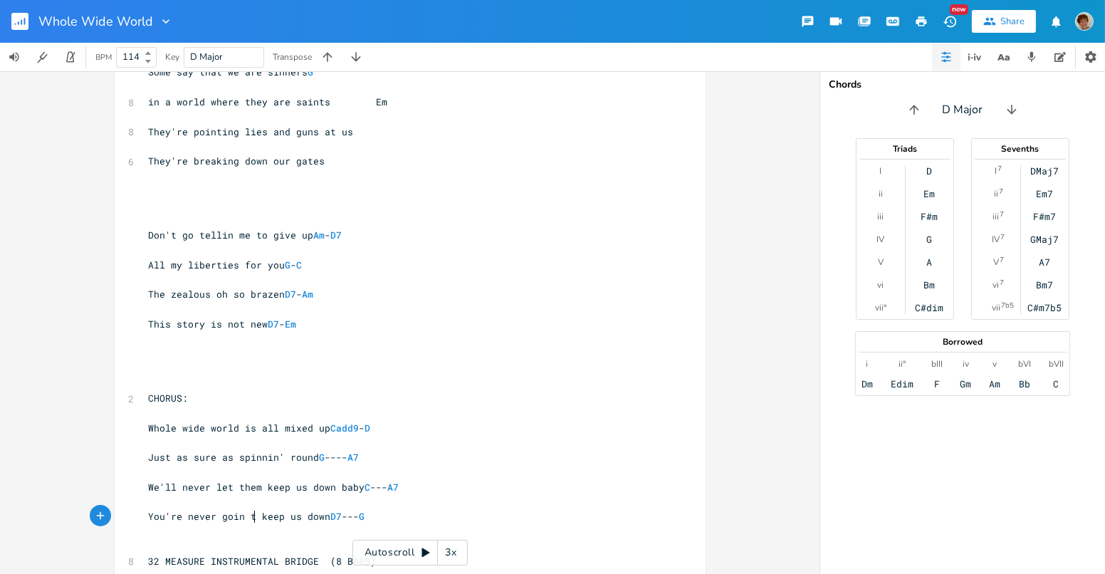
click at [247, 482] on span "We'll never let them keep us down baby C --- A7" at bounding box center [274, 487] width 251 height 13
type textarea "'"
click at [276, 516] on span "You're never goin t keep us down D7 --- G" at bounding box center [257, 516] width 217 height 13
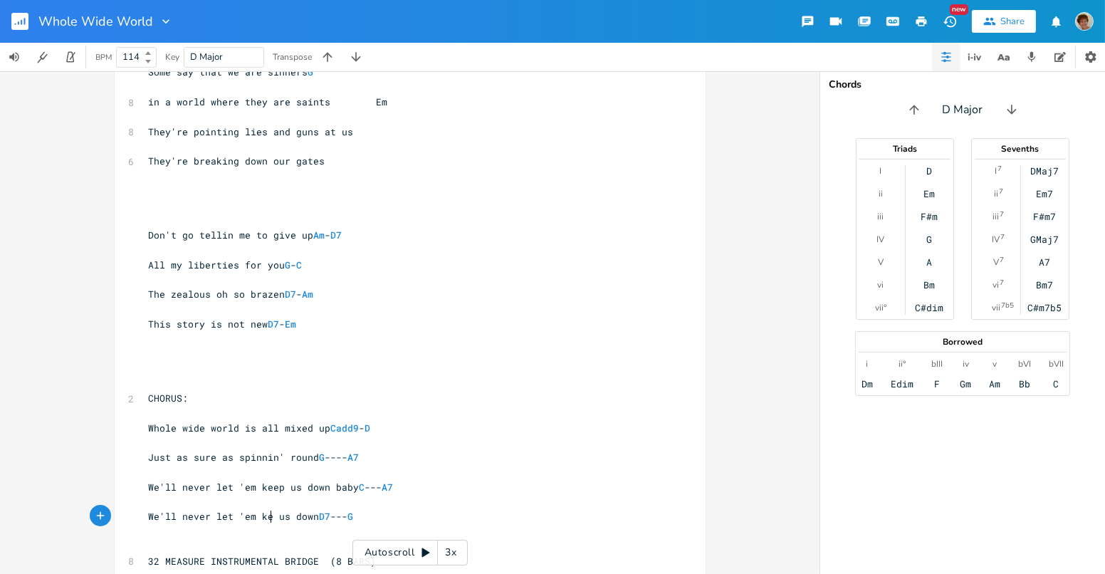
type textarea "We'll never let 'em keep"
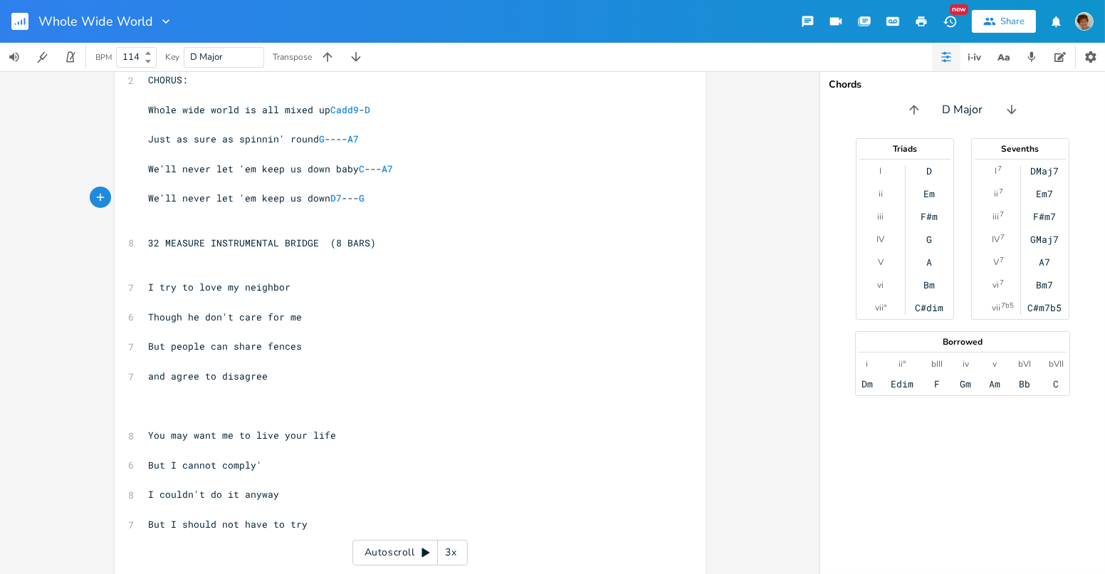
scroll to position [422, 0]
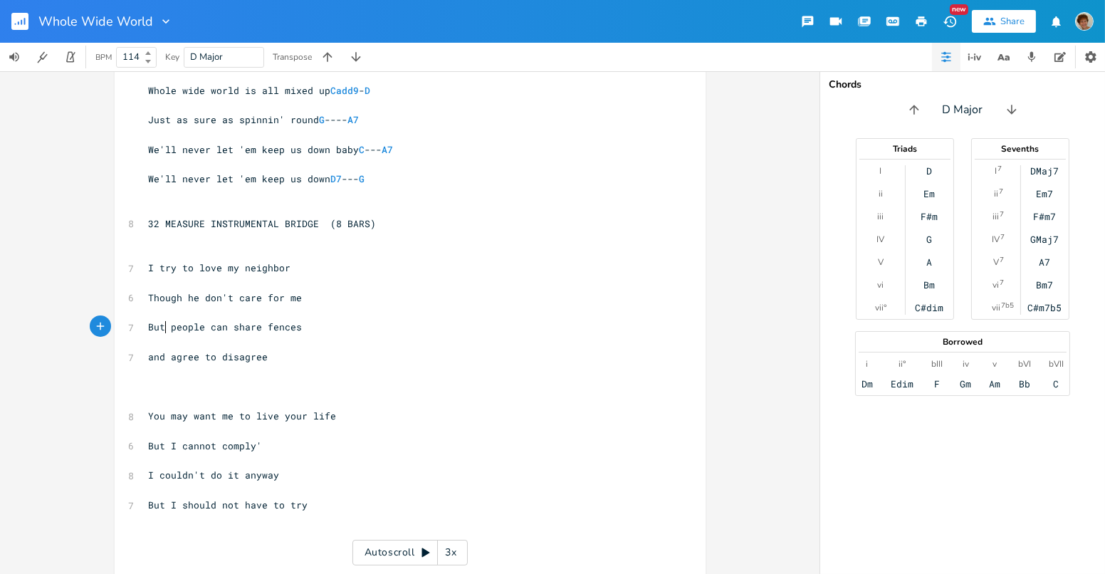
click at [163, 326] on span "But people can share fences" at bounding box center [226, 327] width 154 height 13
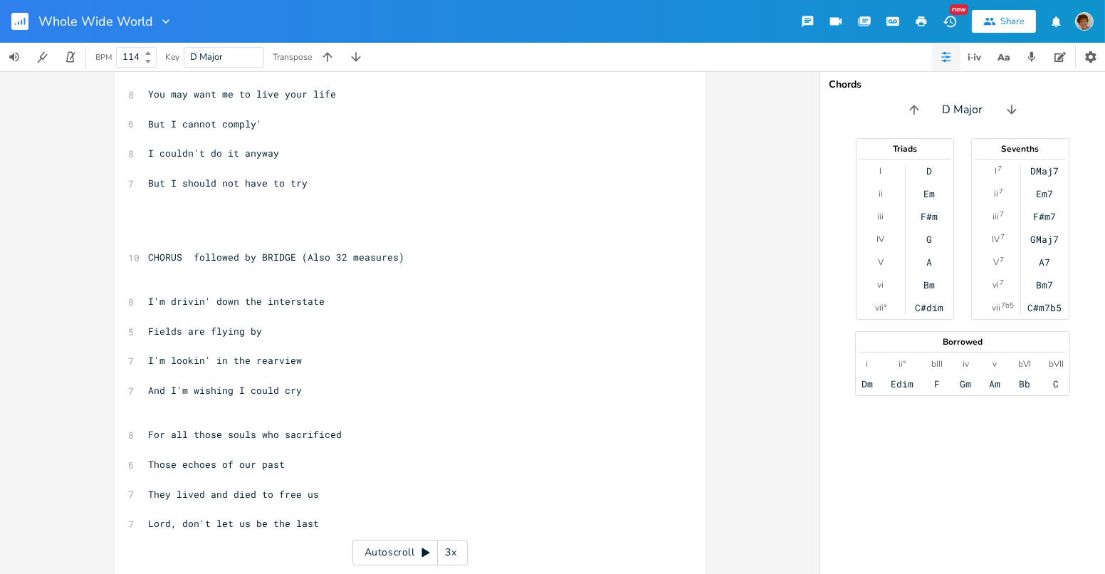
scroll to position [754, 0]
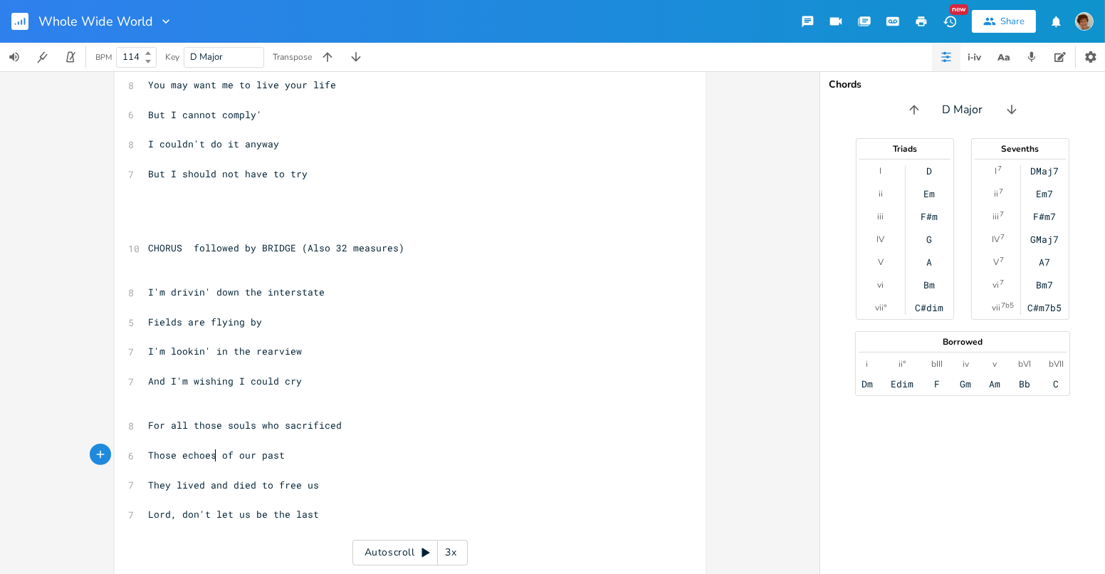
click at [211, 449] on span "Those echoes of our past" at bounding box center [217, 455] width 137 height 13
click at [314, 511] on pre "Lord, don't let us be the last" at bounding box center [403, 514] width 514 height 15
type textarea "Don't drag our future to the past"
click at [251, 454] on pre "Those of our past" at bounding box center [403, 455] width 514 height 15
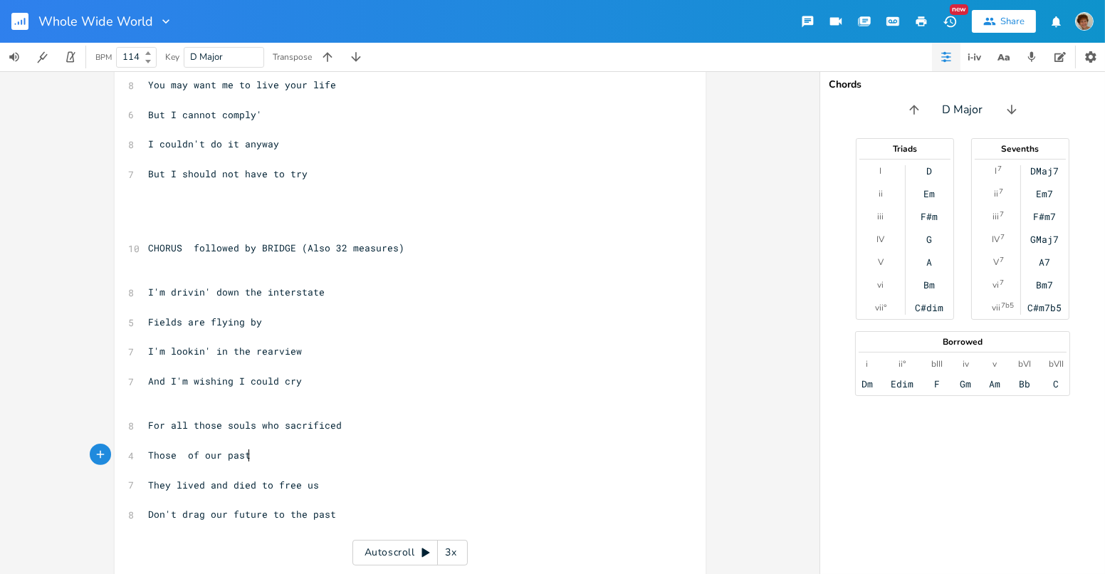
click at [247, 456] on pre "Those of our past" at bounding box center [403, 455] width 514 height 15
type textarea "For frr"
type textarea "eedoms that would last"
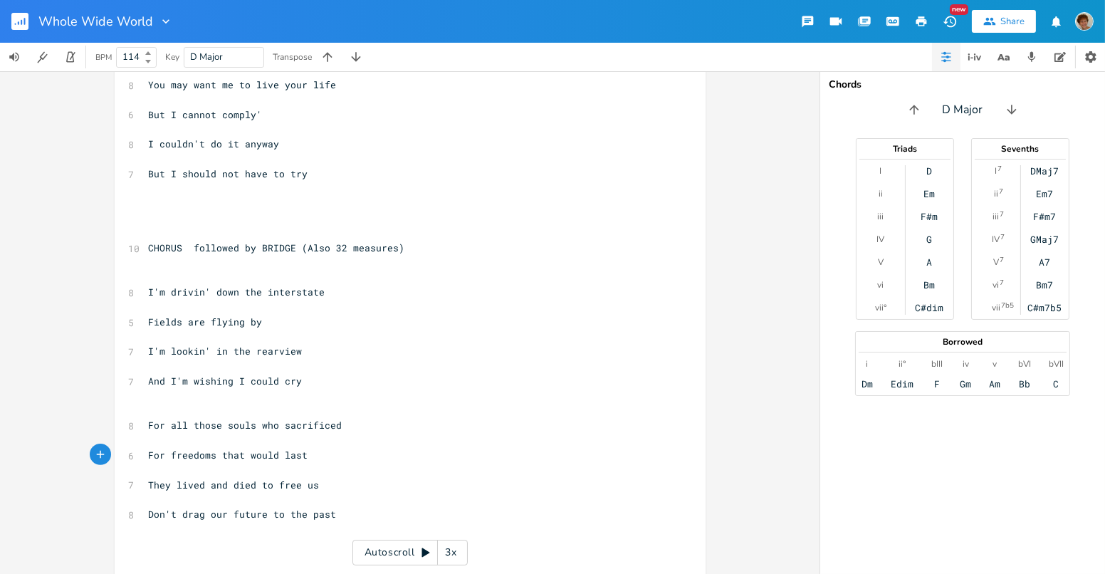
click at [211, 448] on pre "For freedoms that would last" at bounding box center [403, 455] width 514 height 15
click at [312, 458] on pre "For freedoms that would last" at bounding box center [403, 455] width 514 height 15
click at [335, 513] on pre "Don't drag our future to the past" at bounding box center [403, 514] width 514 height 15
click at [303, 451] on pre "For freedoms that would last" at bounding box center [403, 455] width 514 height 15
click at [308, 480] on pre "They lived and died to free us" at bounding box center [403, 485] width 514 height 15
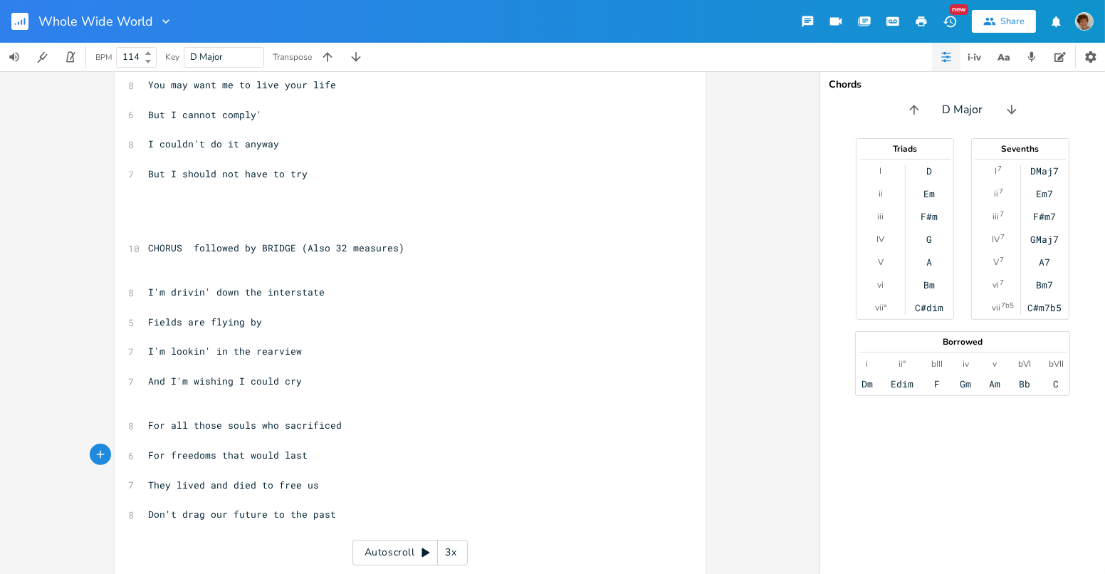
type textarea "s"
click at [360, 496] on pre "​" at bounding box center [403, 499] width 514 height 15
click at [313, 483] on pre "They lived and died to free us" at bounding box center [403, 485] width 514 height 15
type textarea "We"
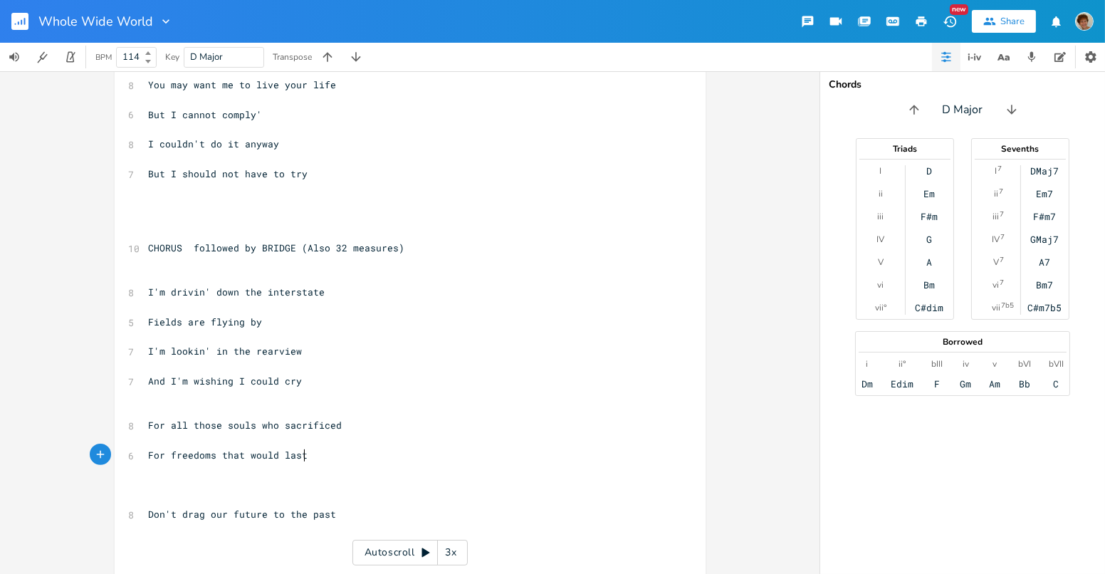
drag, startPoint x: 302, startPoint y: 454, endPoint x: 318, endPoint y: 448, distance: 17.6
click at [302, 454] on pre "For freedoms that would last" at bounding box center [403, 455] width 514 height 15
type textarea "in our past"
click at [304, 454] on pre "For freedoms in our past" at bounding box center [403, 455] width 514 height 15
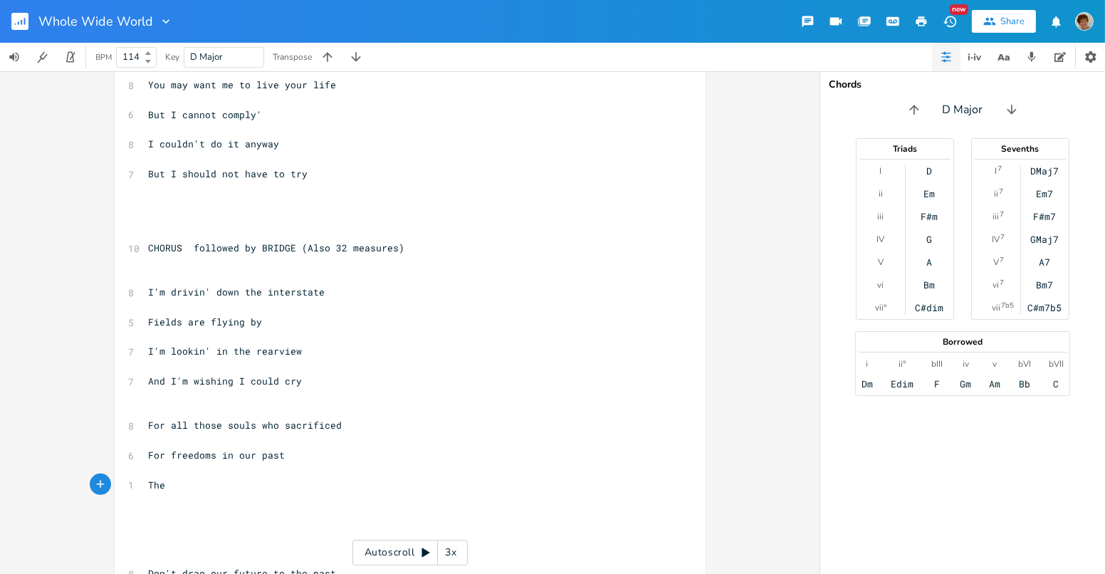
type textarea "Their"
click at [149, 452] on span "For freedoms in our past" at bounding box center [217, 455] width 137 height 13
type textarea "Their lives for freedom's vast"
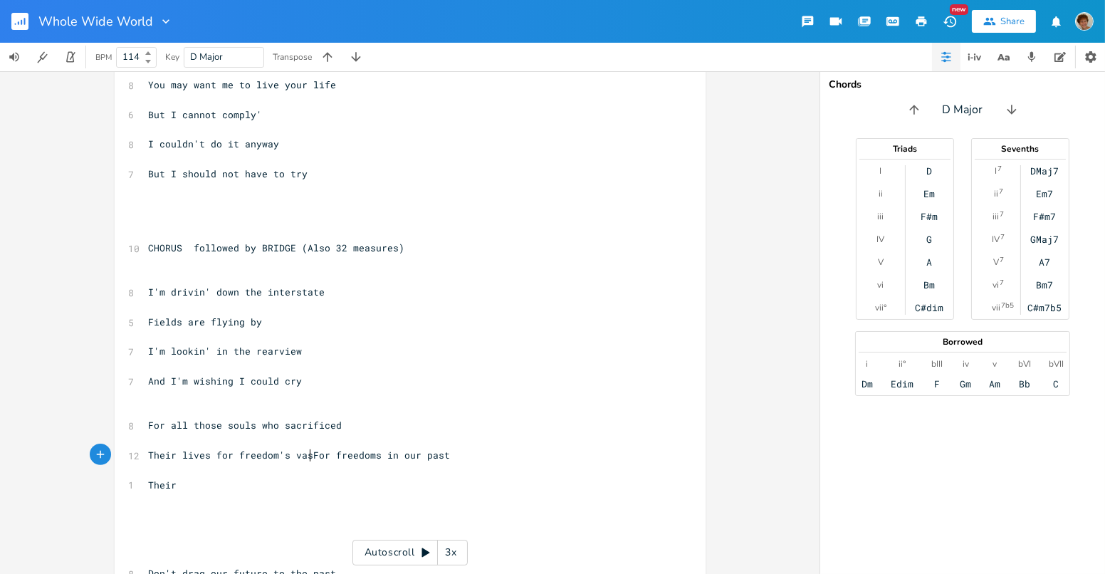
scroll to position [0, 121]
click at [184, 520] on pre "Their" at bounding box center [403, 514] width 514 height 15
type textarea "Don't let us bw the last"
click at [327, 456] on pre "Their lives for freedom's vast" at bounding box center [403, 455] width 514 height 15
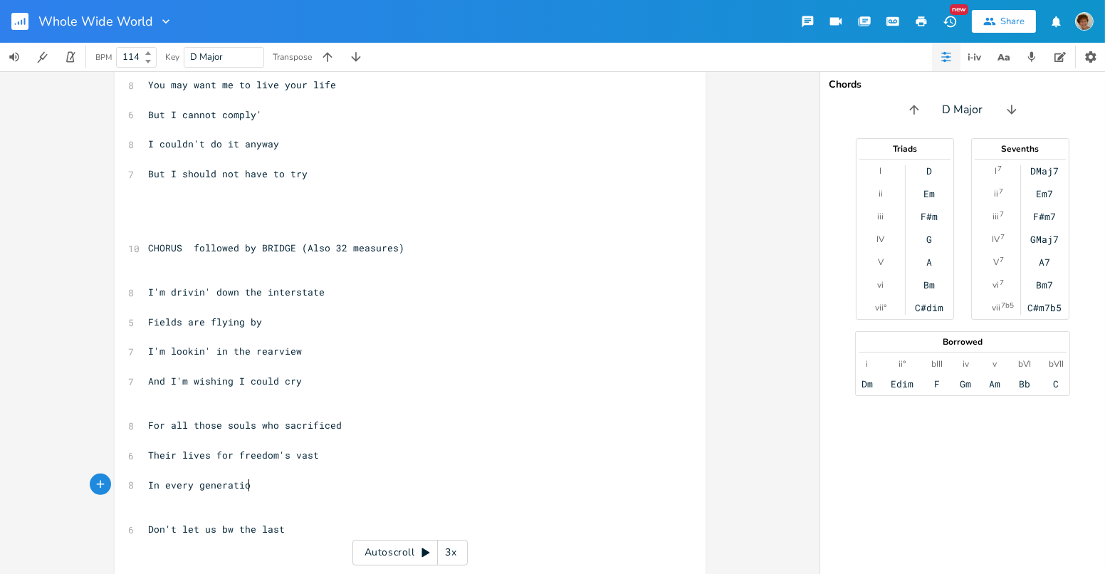
scroll to position [0, 80]
type textarea "In every generation, lord"
click at [230, 524] on span "Don't let us bw the last" at bounding box center [217, 529] width 137 height 13
type textarea "a"
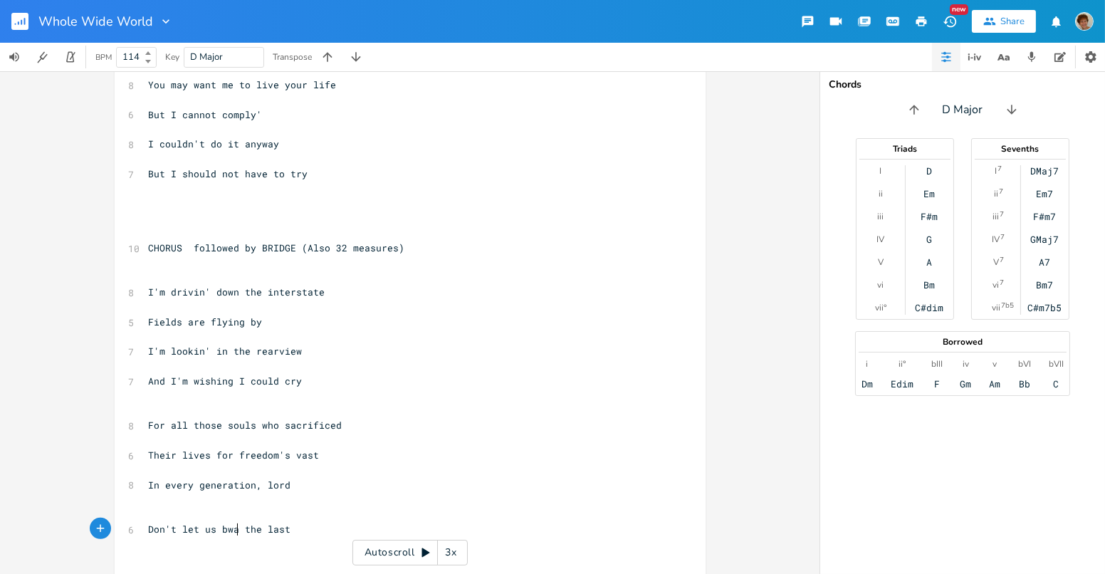
scroll to position [0, 5]
type textarea "e"
click at [312, 448] on pre "Their lives for freedom's vast" at bounding box center [403, 455] width 514 height 15
click at [316, 450] on pre "Their lives for freedom's vast" at bounding box center [403, 455] width 514 height 15
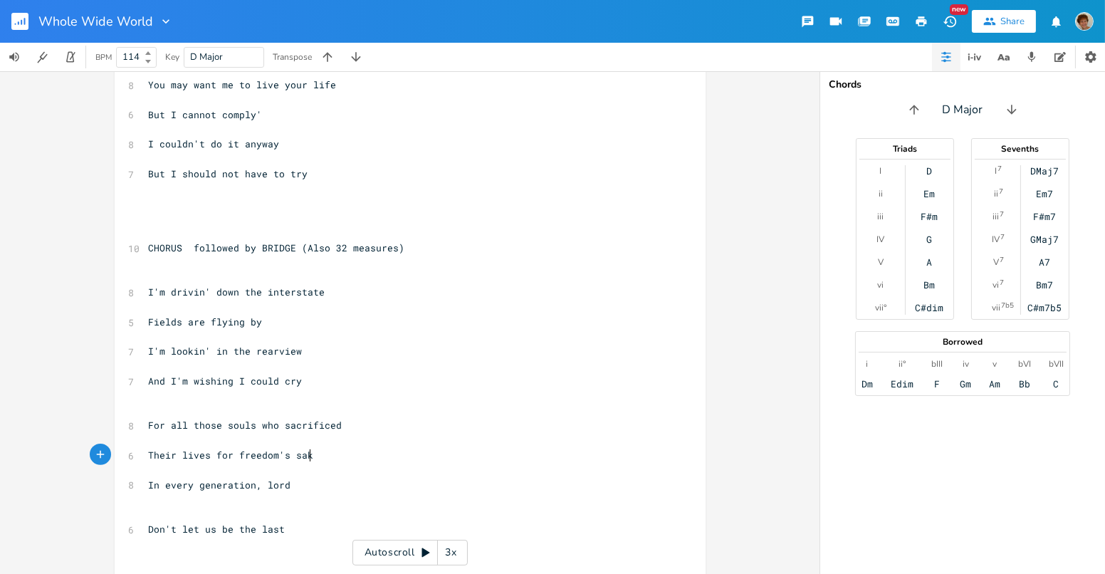
type textarea "sake"
click at [278, 525] on pre "Don't let us be the last" at bounding box center [403, 529] width 514 height 15
click at [312, 449] on pre "Their lives for freedom's sake" at bounding box center [403, 455] width 514 height 15
type textarea "liberty"
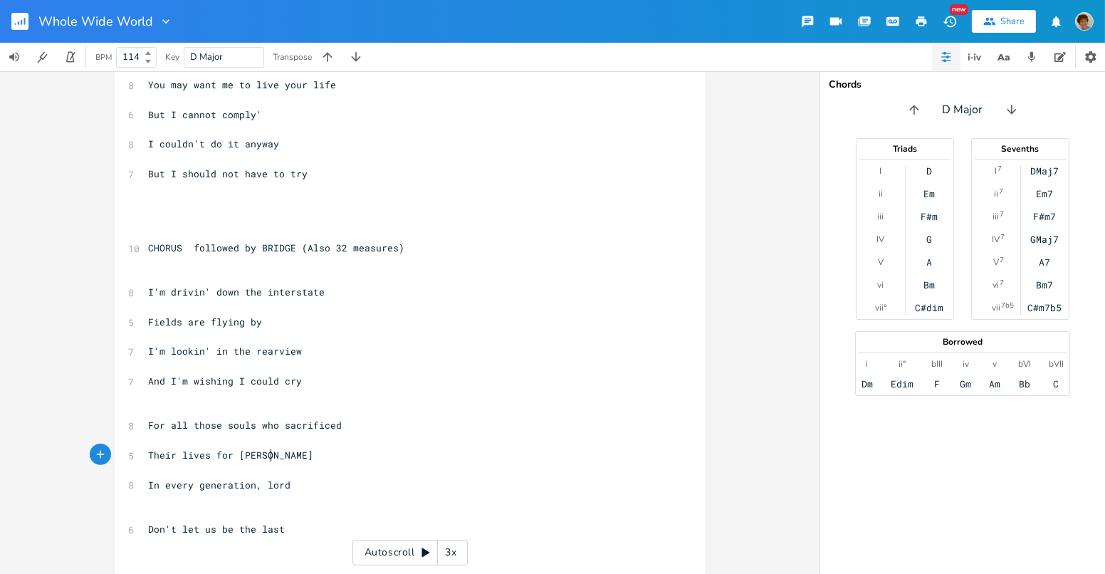
scroll to position [0, 26]
click at [291, 479] on pre "In every generation, lord" at bounding box center [403, 485] width 514 height 15
type textarea "In every generation we must rise"
click at [287, 526] on pre "Don't let us be the last" at bounding box center [403, 529] width 514 height 15
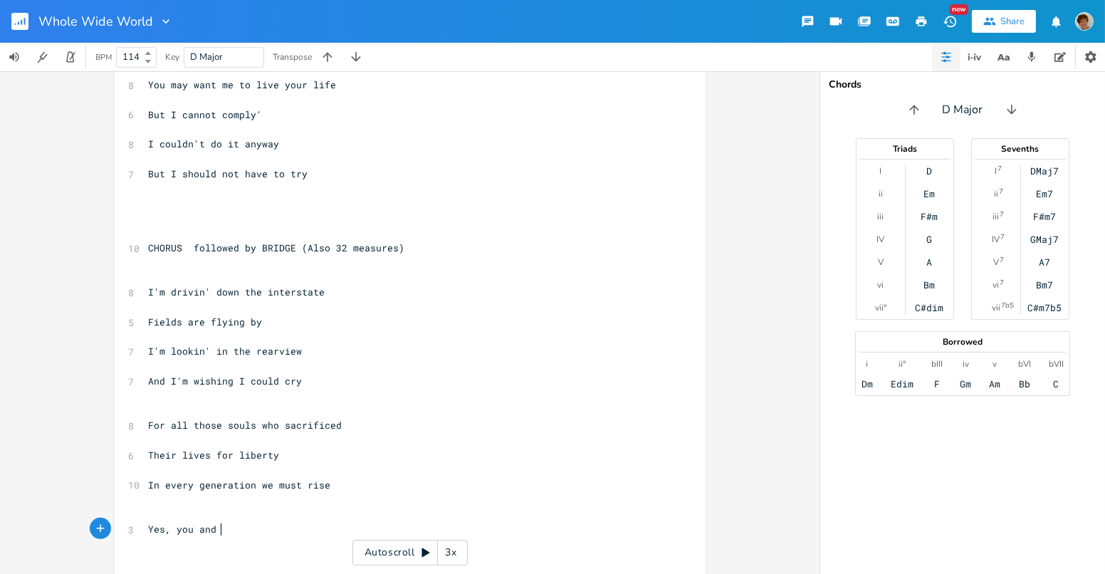
type textarea "Yes, you and me"
click at [287, 511] on pre "​" at bounding box center [403, 514] width 514 height 15
click at [227, 374] on pre "And I'm wishing I could cry" at bounding box center [403, 381] width 514 height 15
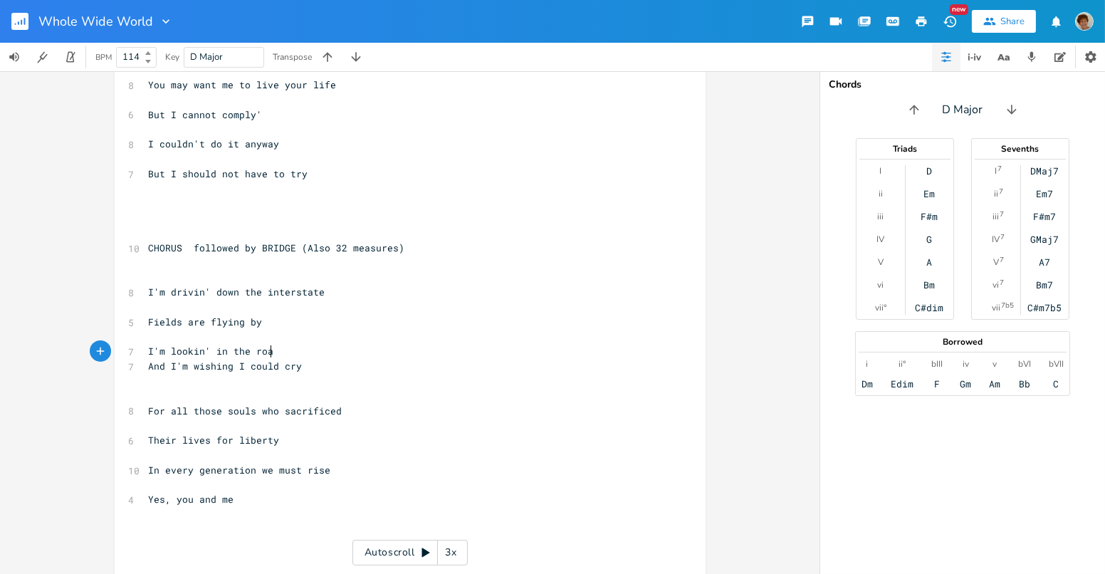
type textarea "oad"
type textarea "earview"
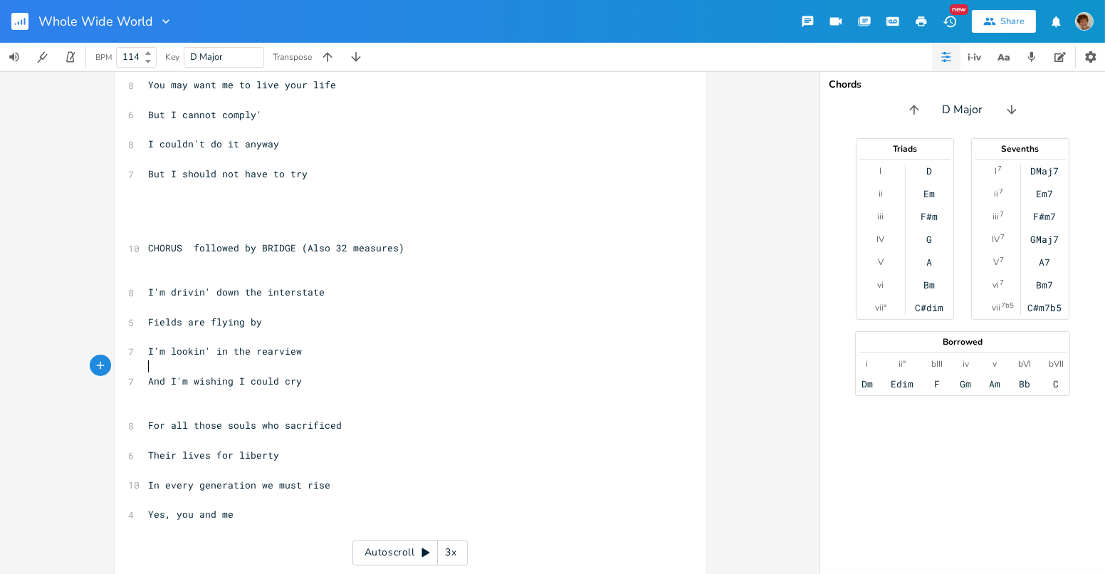
click at [234, 374] on pre "And I'm wishing I could cry" at bounding box center [403, 381] width 514 height 15
drag, startPoint x: 228, startPoint y: 379, endPoint x: 265, endPoint y: 365, distance: 39.7
click at [236, 374] on pre "And I'm wishing I could cry" at bounding box center [403, 381] width 514 height 15
type textarea "And I'm wishing"
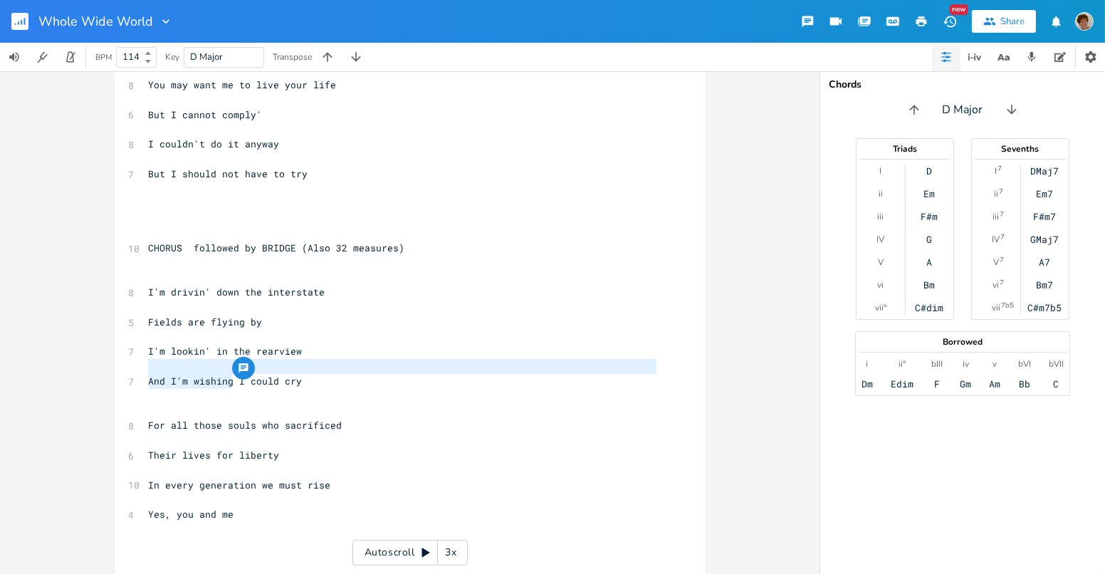
click at [274, 407] on pre "​" at bounding box center [403, 411] width 514 height 15
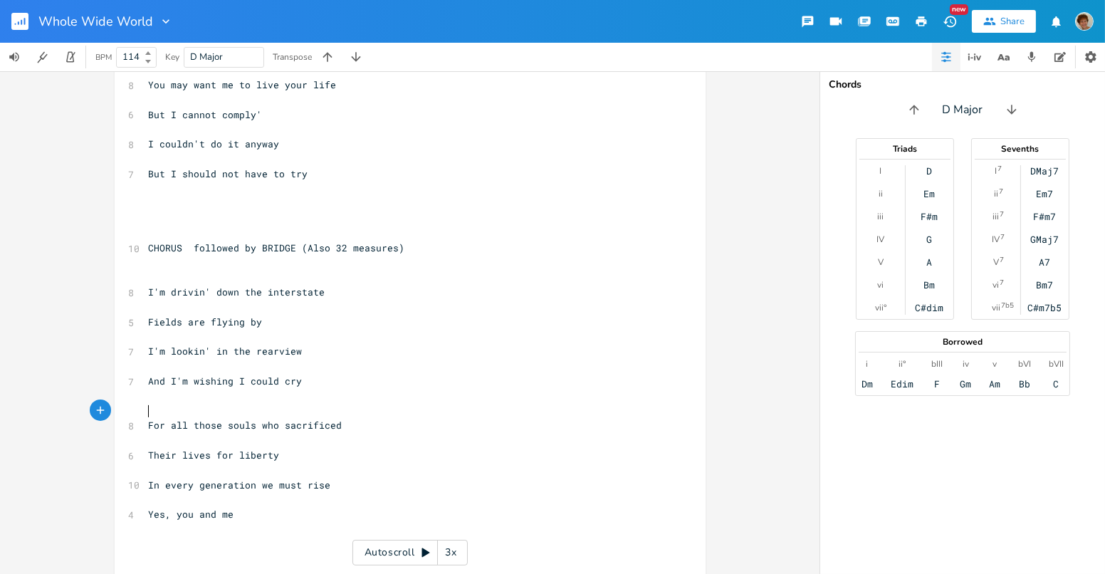
drag, startPoint x: 229, startPoint y: 383, endPoint x: 251, endPoint y: 372, distance: 24.5
click at [235, 377] on span "And I'm wishing I could cry" at bounding box center [226, 381] width 154 height 13
click at [410, 384] on pre "And I'm wishing I could cry" at bounding box center [403, 381] width 514 height 15
click at [227, 378] on span "And I'm wishing I could cry" at bounding box center [226, 381] width 154 height 13
type textarea "Ik"
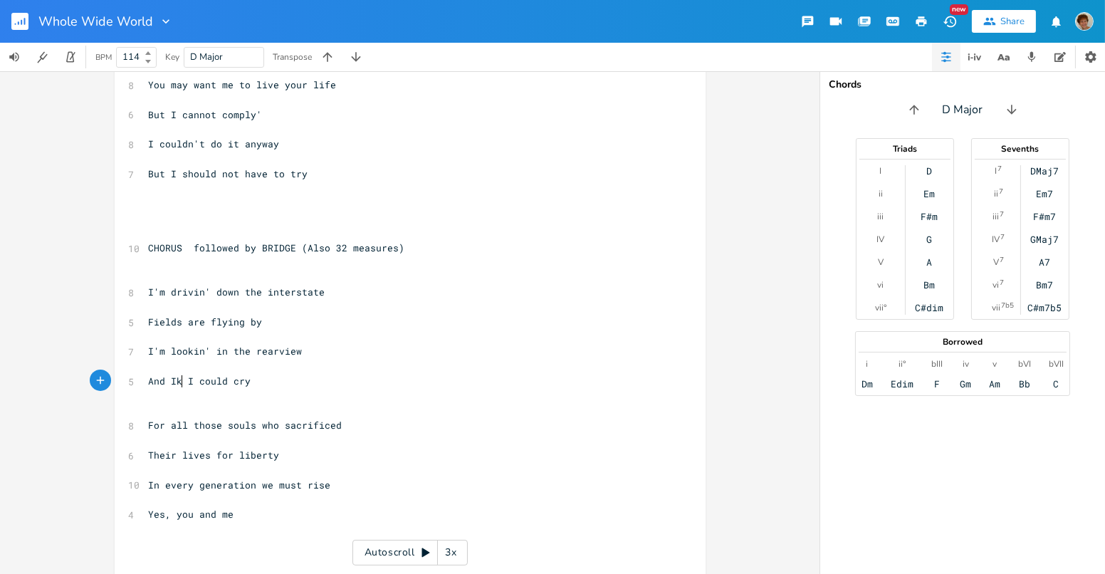
scroll to position [0, 6]
type textarea "know that"
click at [274, 449] on pre "Their lives for liberty" at bounding box center [403, 455] width 514 height 15
type textarea "to keep us free"
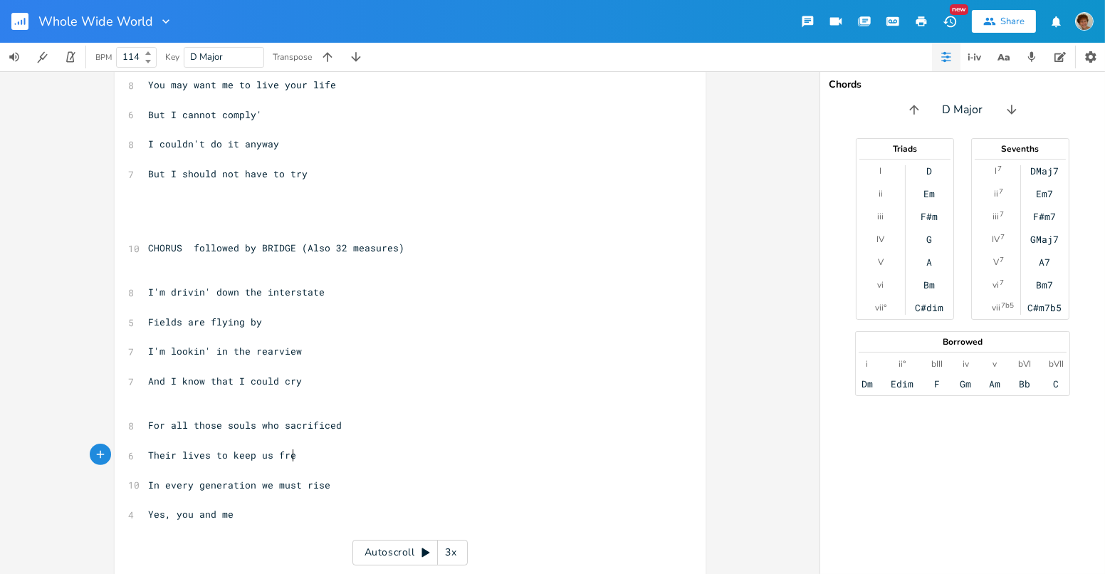
scroll to position [0, 63]
click at [323, 480] on pre "In every generation we must rise" at bounding box center [403, 485] width 514 height 15
type textarea "Now it's our turn to"
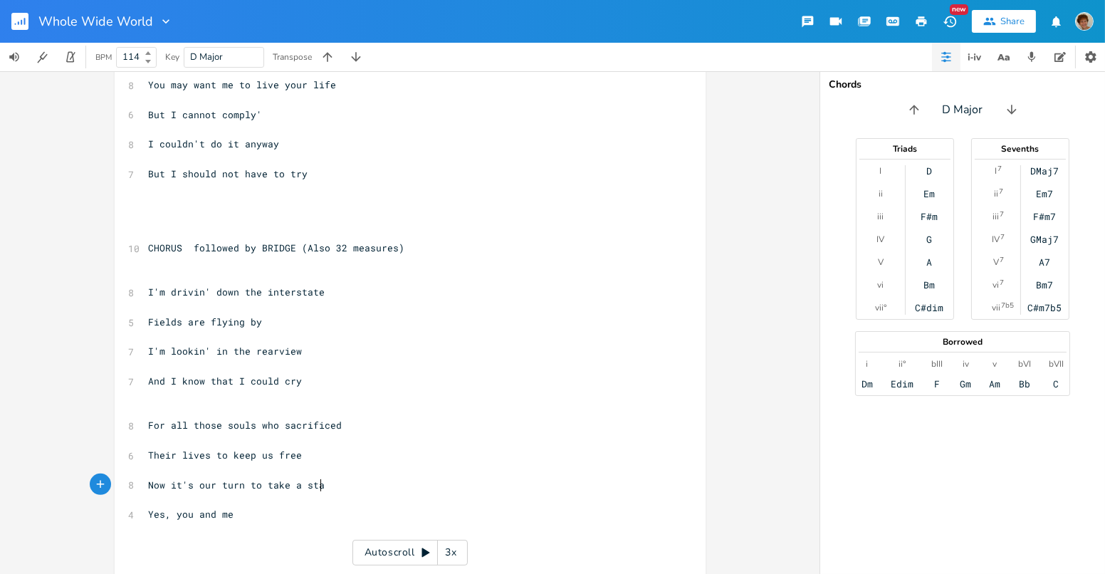
type textarea "turn to take a stand"
drag, startPoint x: 216, startPoint y: 511, endPoint x: 252, endPoint y: 502, distance: 37.5
click at [217, 511] on span "Yes, you and me" at bounding box center [191, 514] width 85 height 13
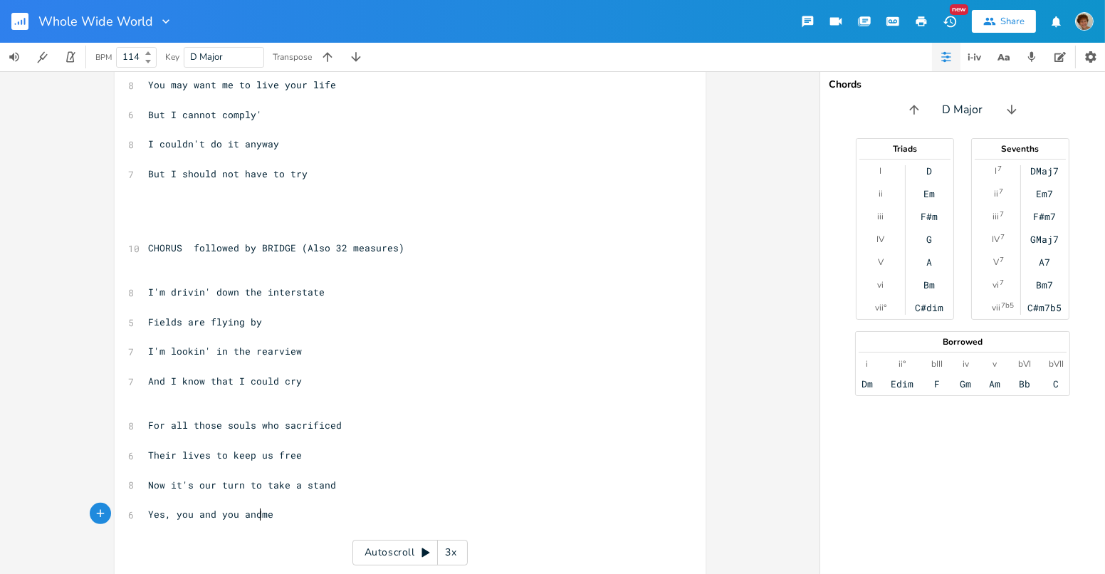
type textarea "you and"
